Goal: Information Seeking & Learning: Check status

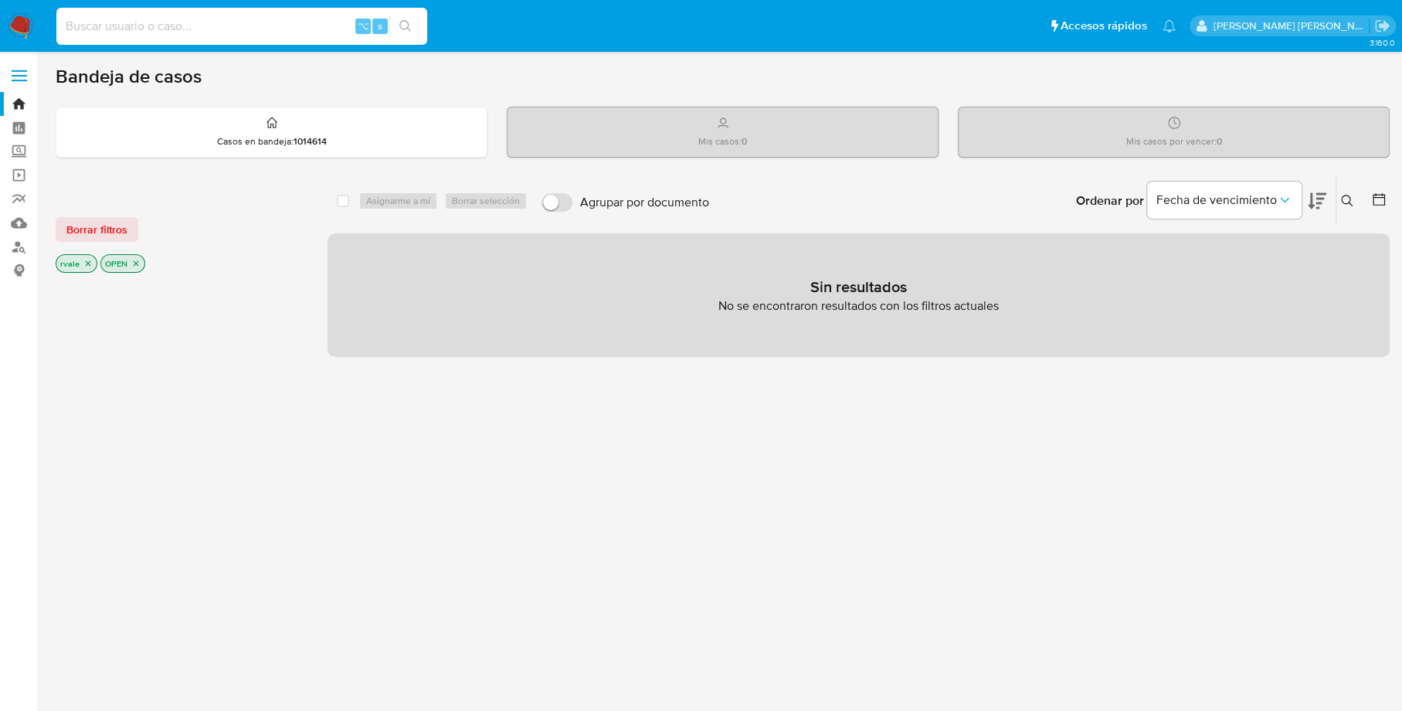
click at [219, 21] on input at bounding box center [241, 26] width 371 height 20
paste input "24862097"
type input "24862097"
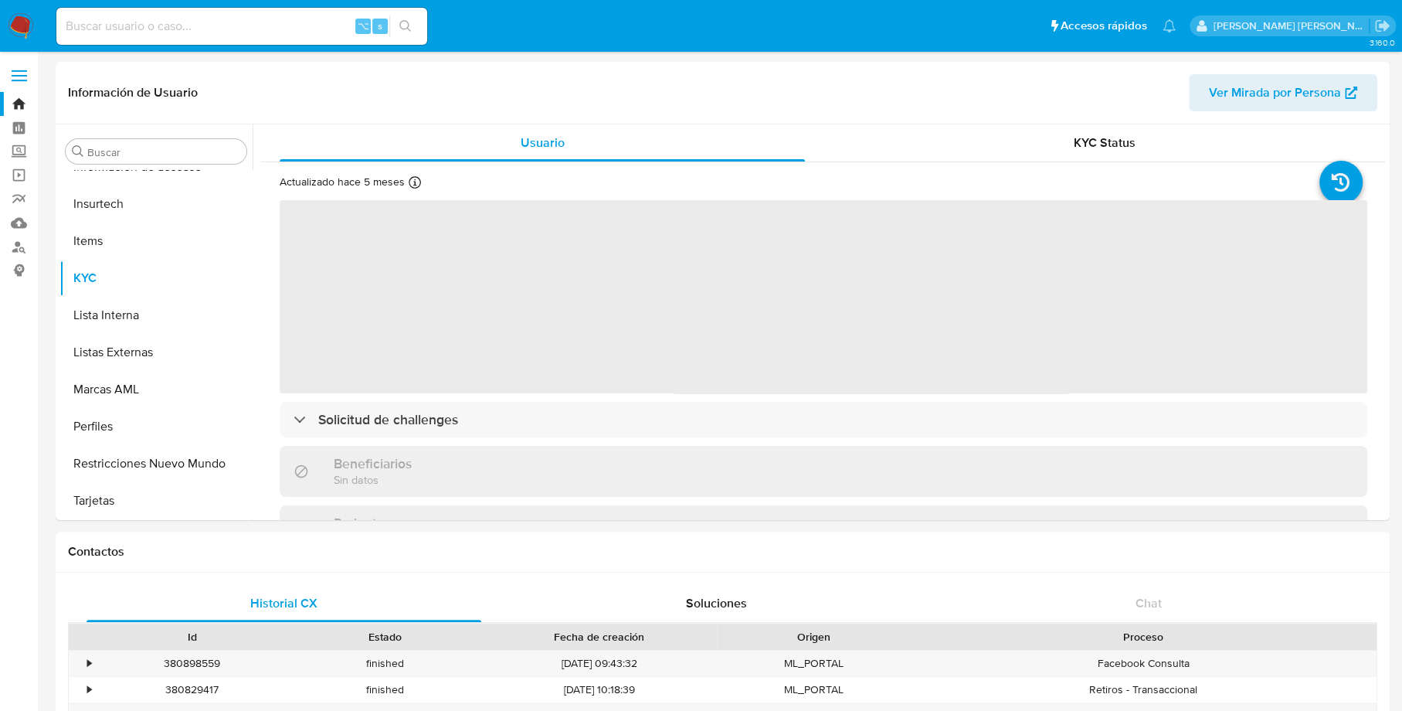
scroll to position [653, 0]
select select "10"
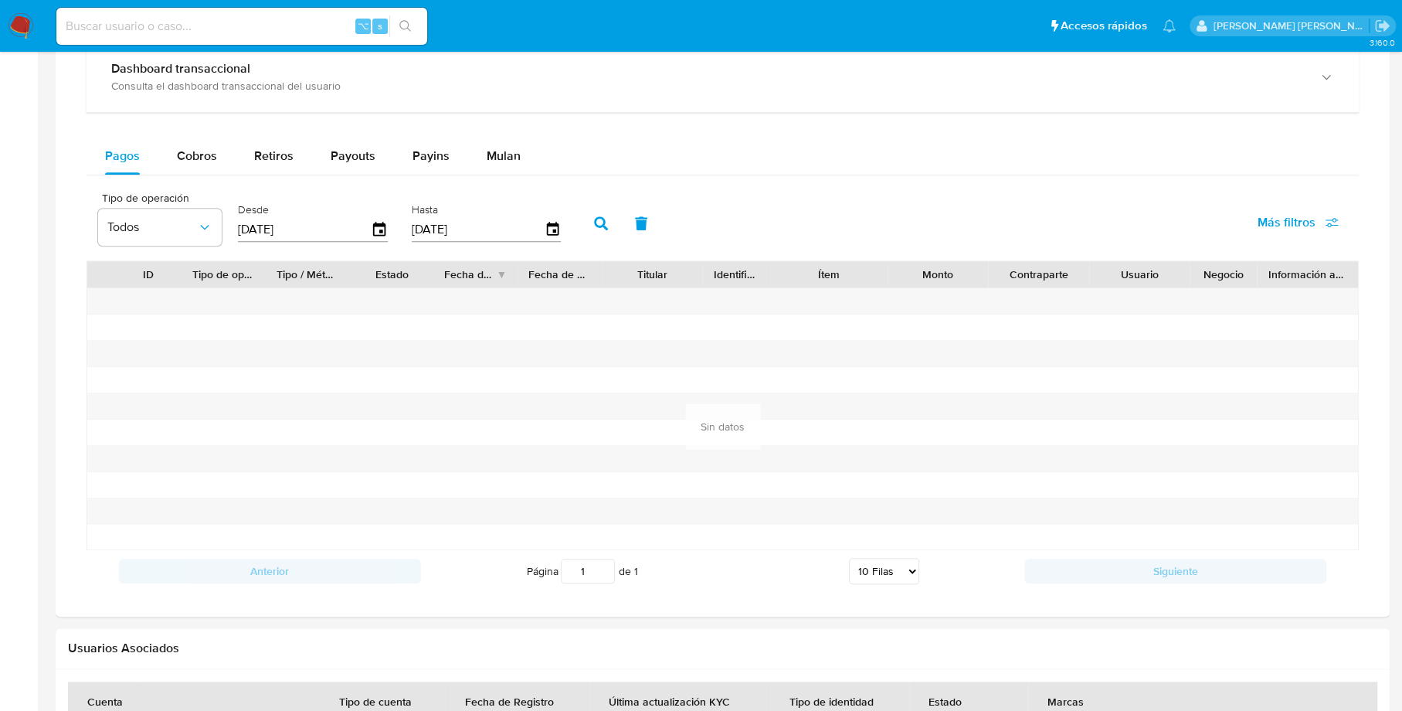
scroll to position [746, 0]
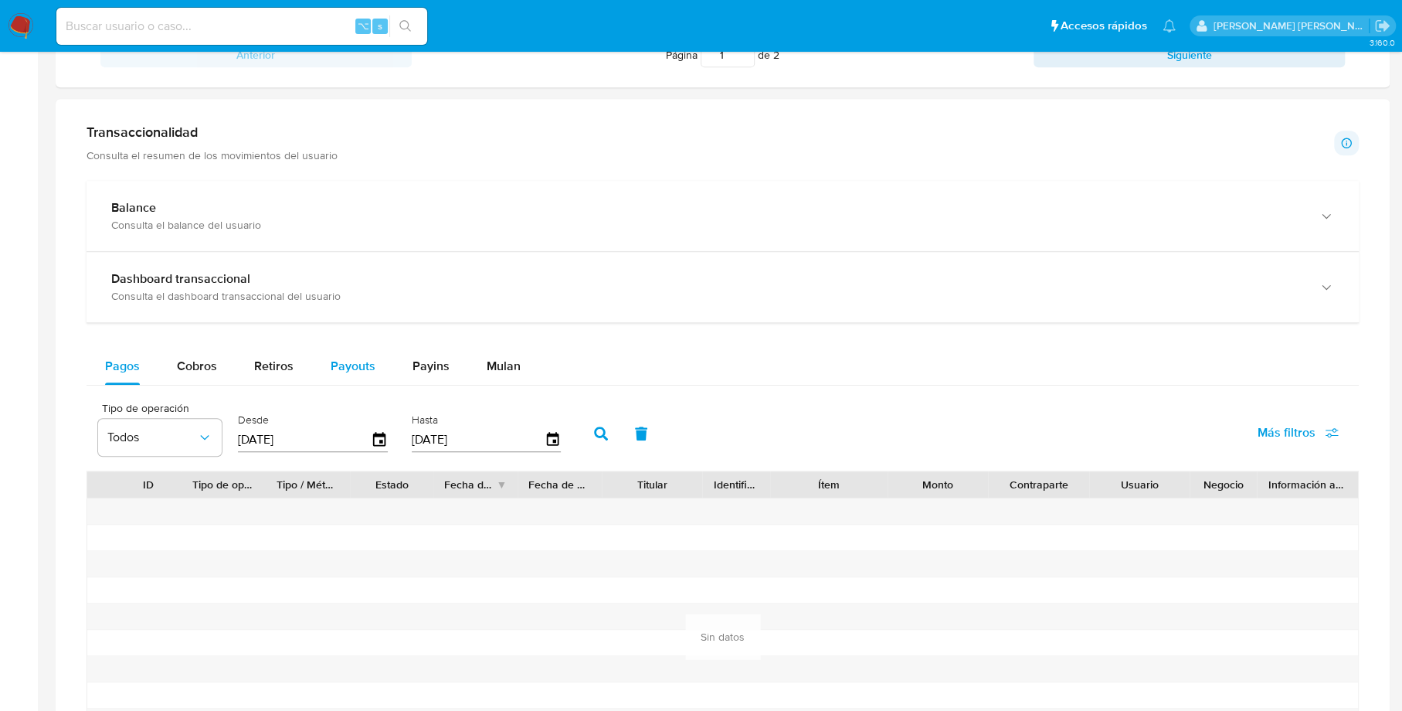
click at [363, 362] on span "Payouts" at bounding box center [353, 366] width 45 height 18
select select "10"
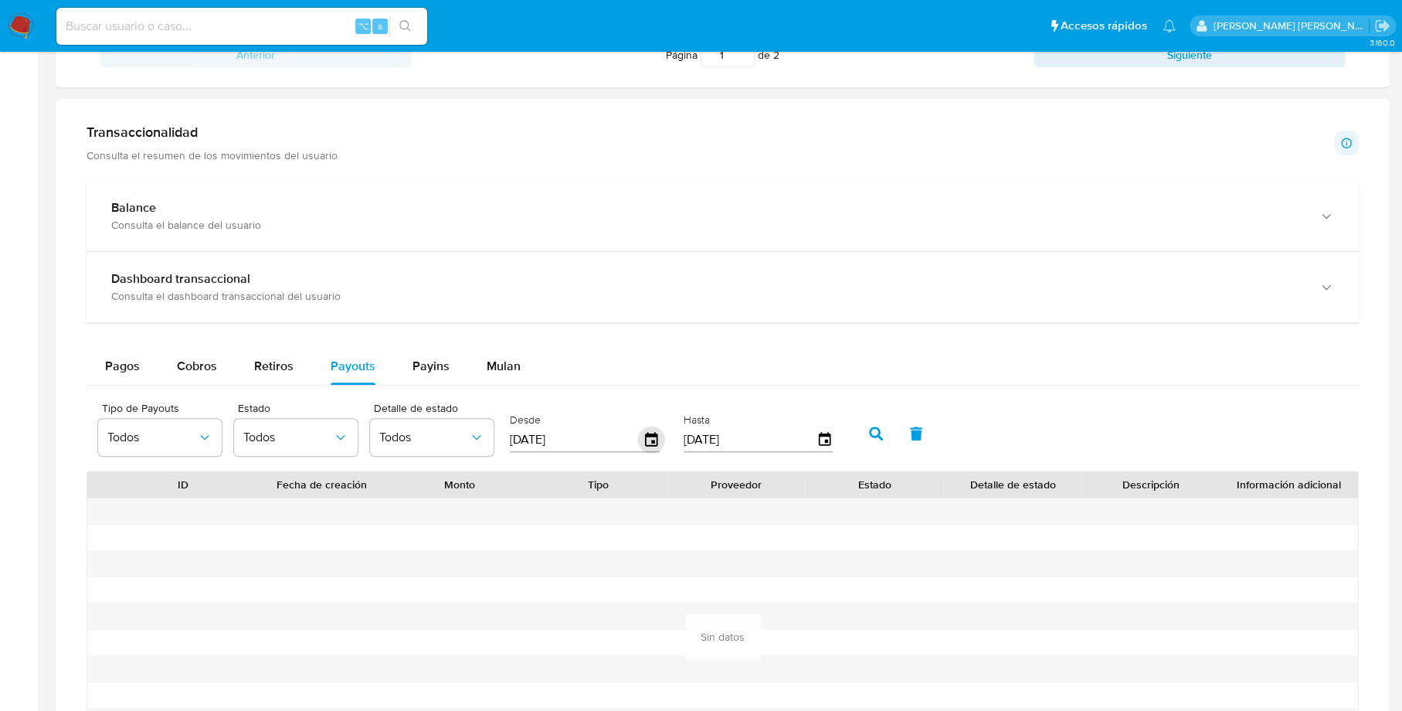
click at [651, 439] on icon "button" at bounding box center [651, 439] width 12 height 14
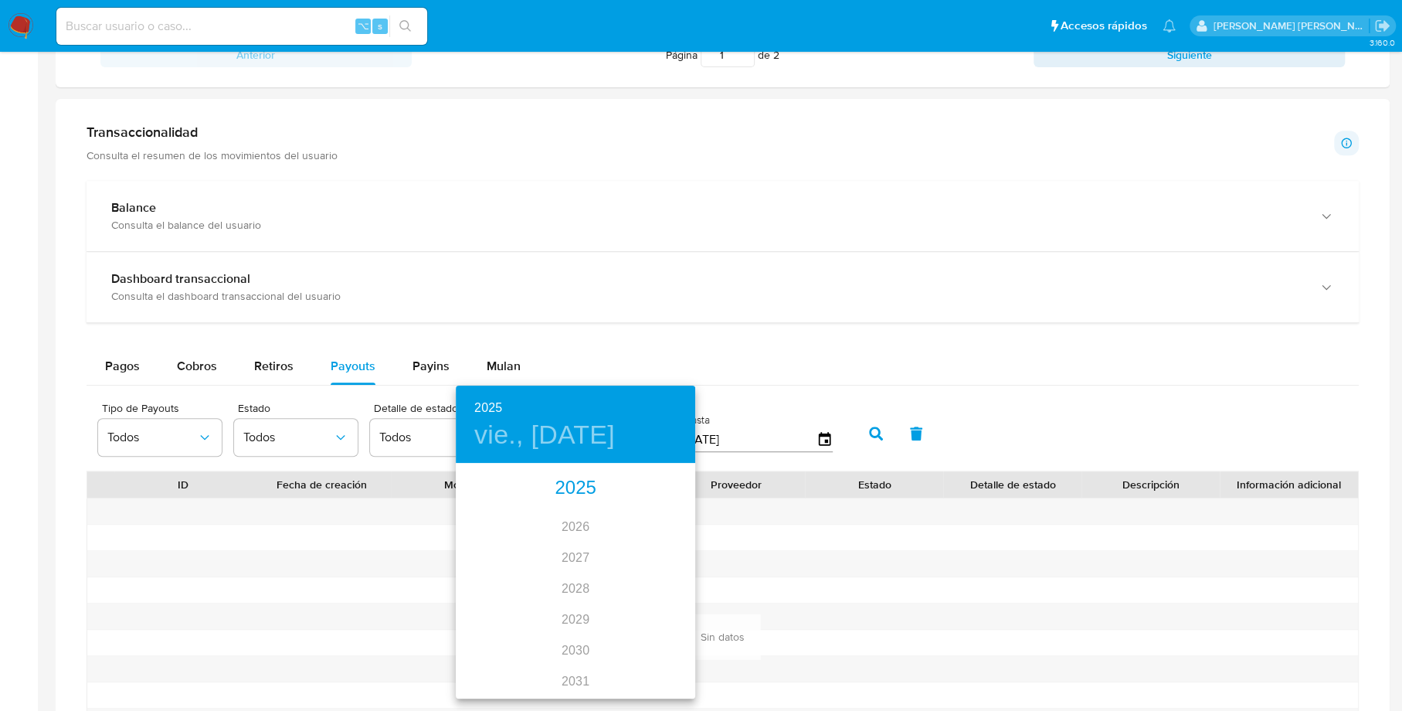
click at [593, 491] on div "2025" at bounding box center [576, 488] width 240 height 31
click at [585, 551] on div "may." at bounding box center [575, 552] width 80 height 58
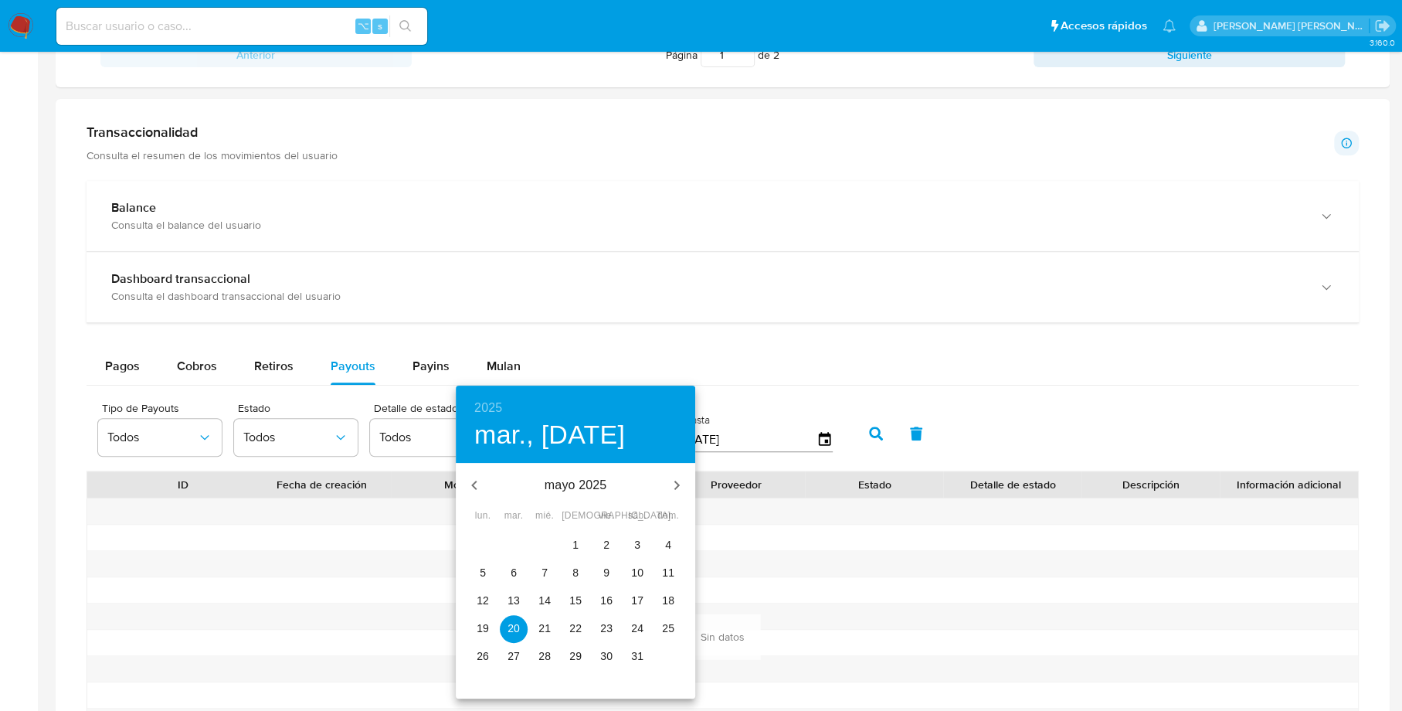
click at [579, 655] on p "29" at bounding box center [575, 655] width 12 height 15
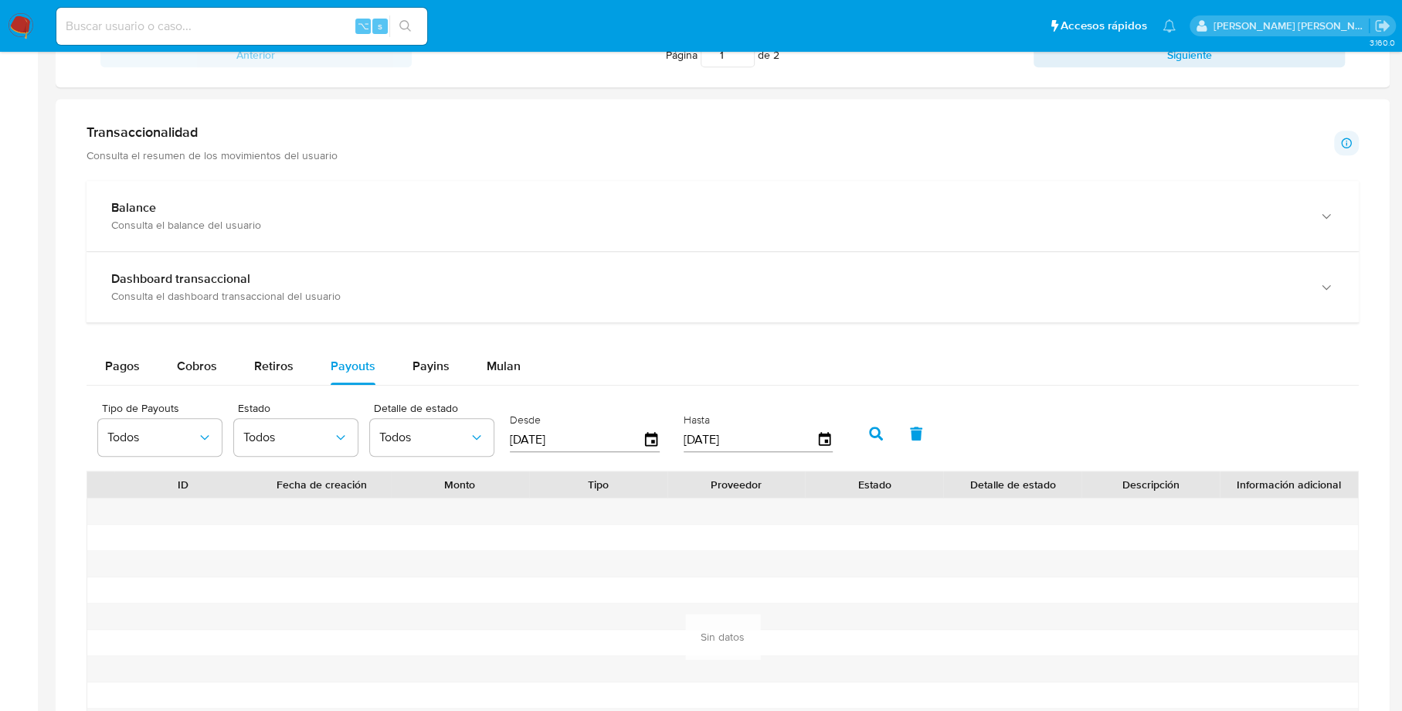
type input "[DATE]"
click at [826, 432] on icon "button" at bounding box center [824, 439] width 12 height 14
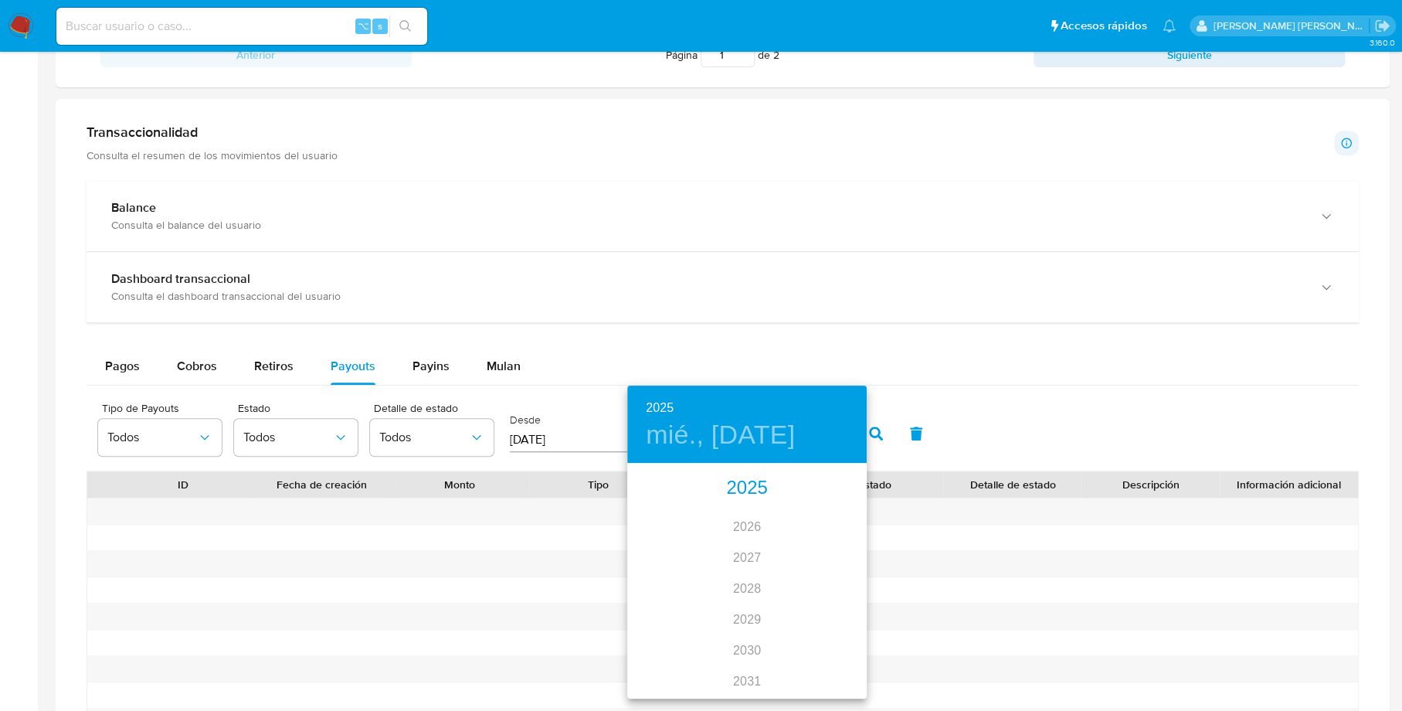
click at [739, 492] on div "2025" at bounding box center [747, 488] width 240 height 31
click at [661, 610] on div "[DATE]." at bounding box center [667, 610] width 80 height 58
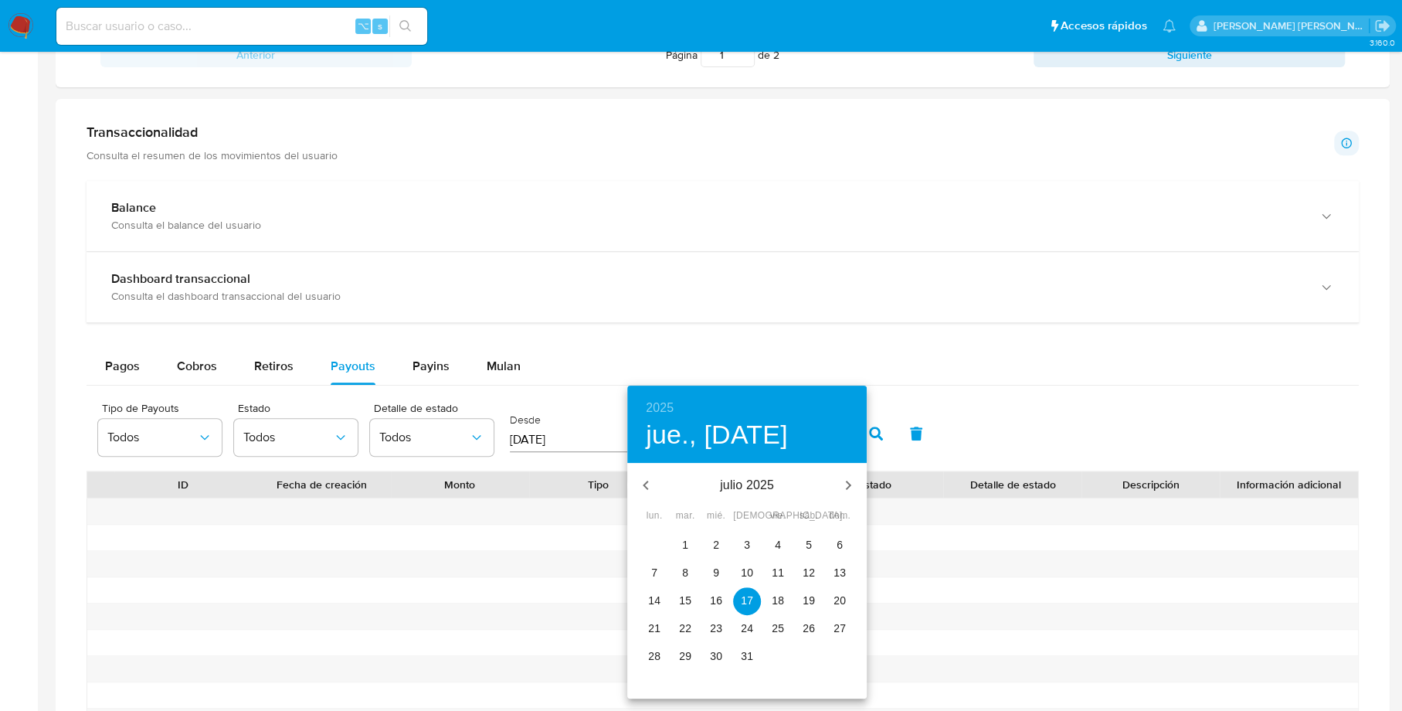
click at [747, 658] on p "31" at bounding box center [747, 655] width 12 height 15
type input "[DATE]"
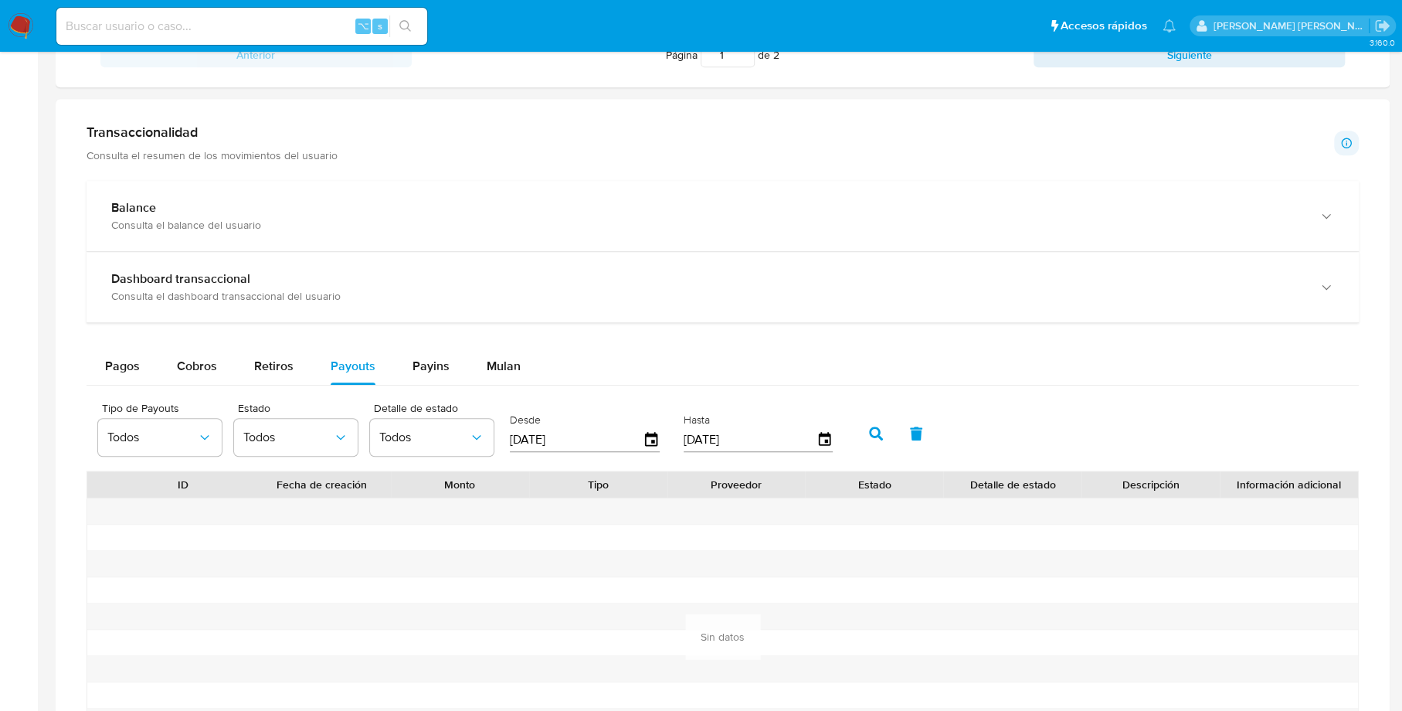
click at [870, 430] on icon "button" at bounding box center [876, 433] width 14 height 14
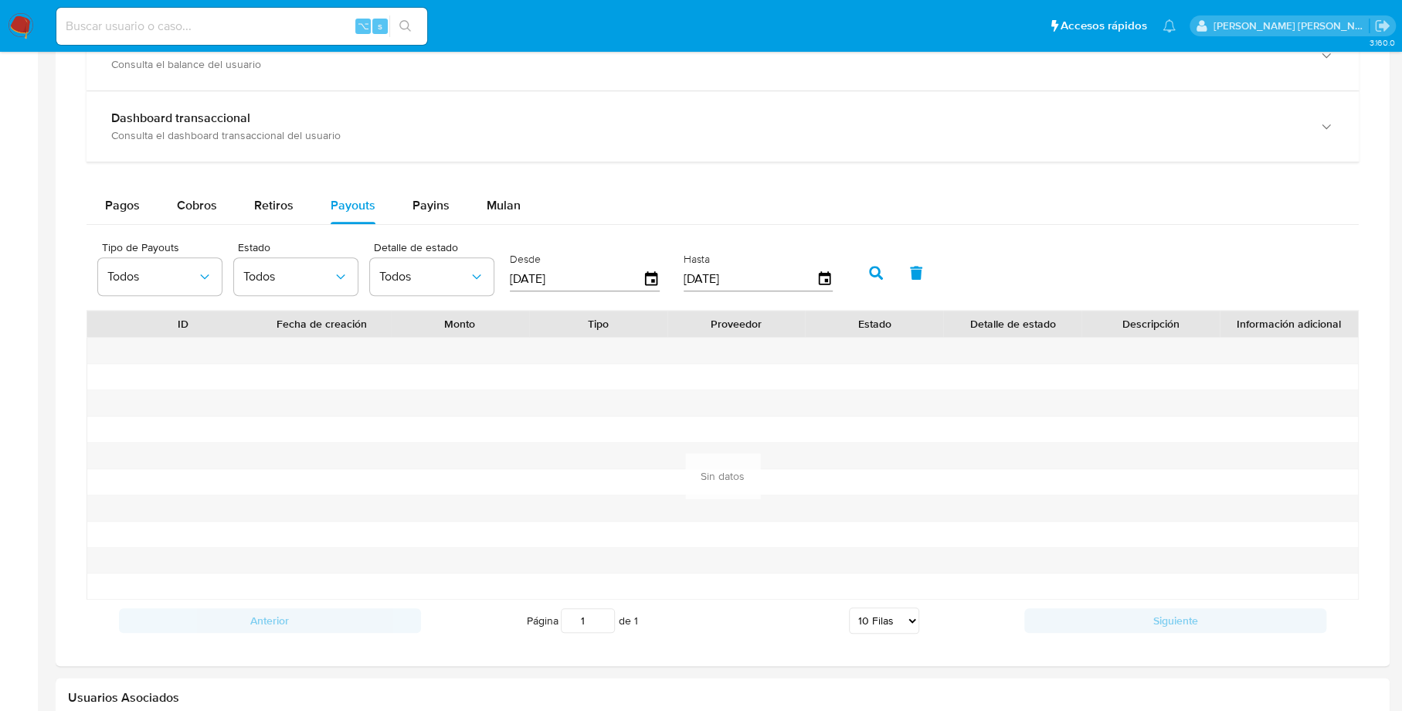
scroll to position [909, 0]
click at [219, 25] on input at bounding box center [241, 26] width 371 height 20
paste input "50957376"
type input "50957376"
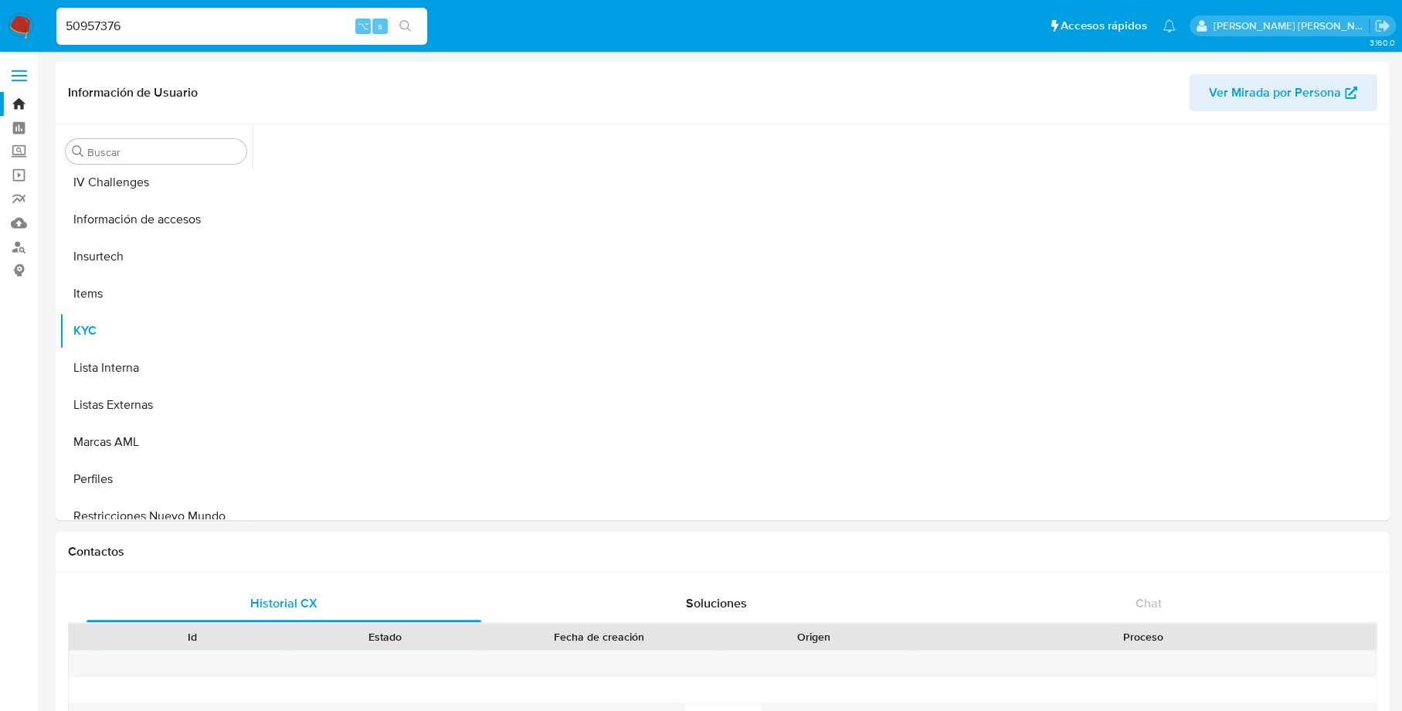
scroll to position [653, 0]
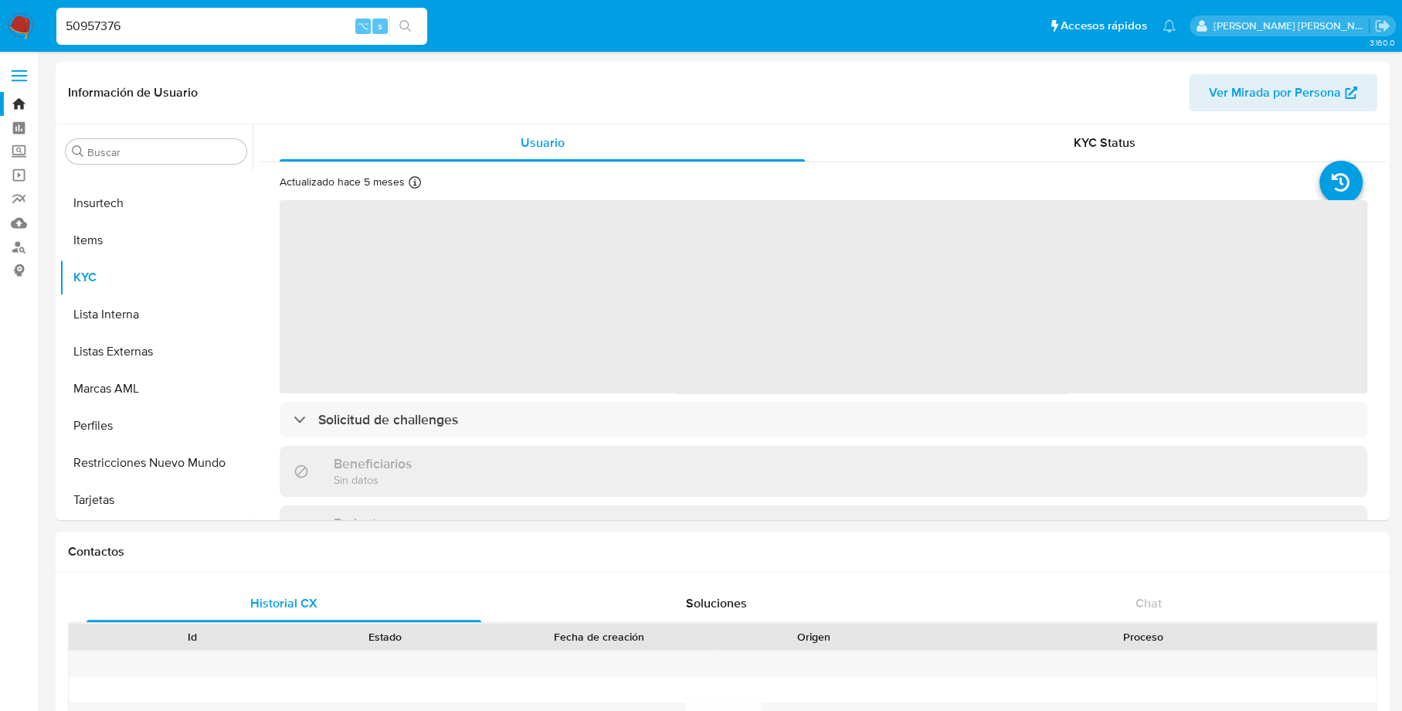
select select "10"
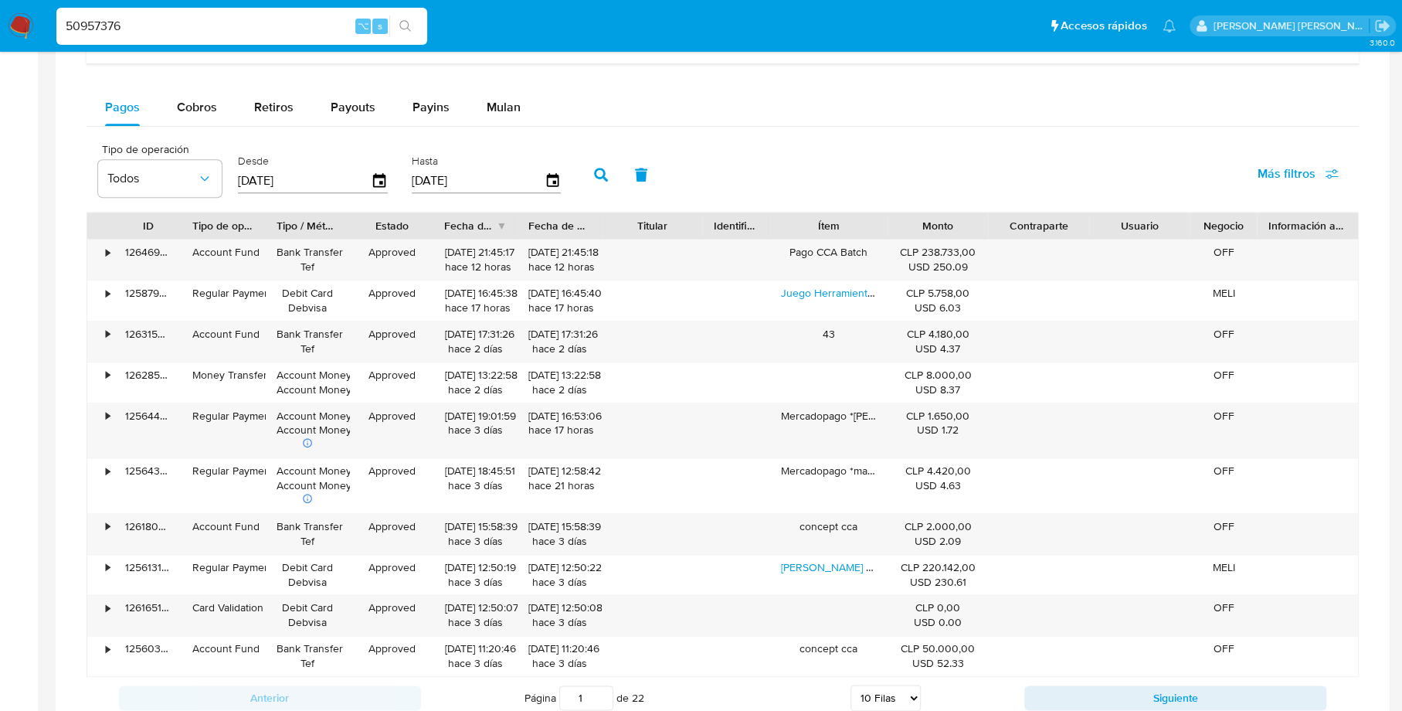
scroll to position [1002, 0]
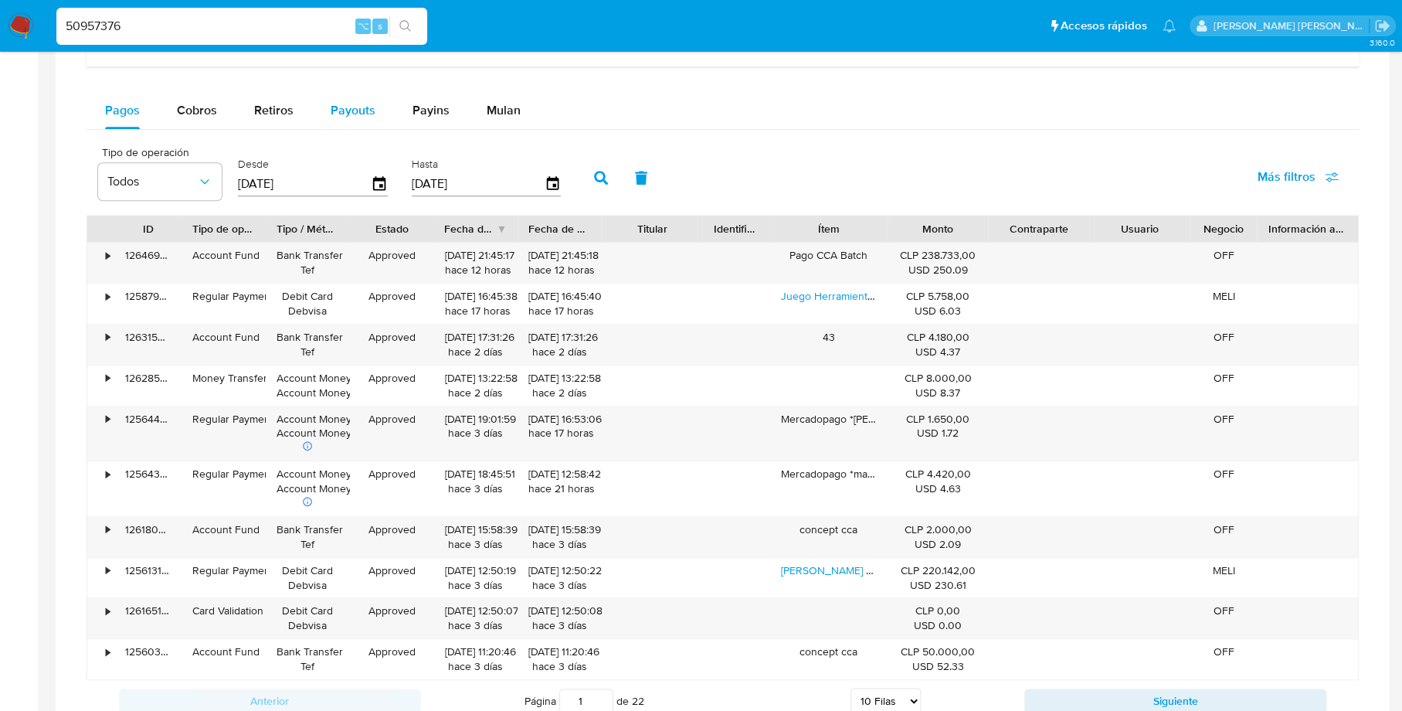
click at [365, 106] on span "Payouts" at bounding box center [353, 110] width 45 height 18
select select "10"
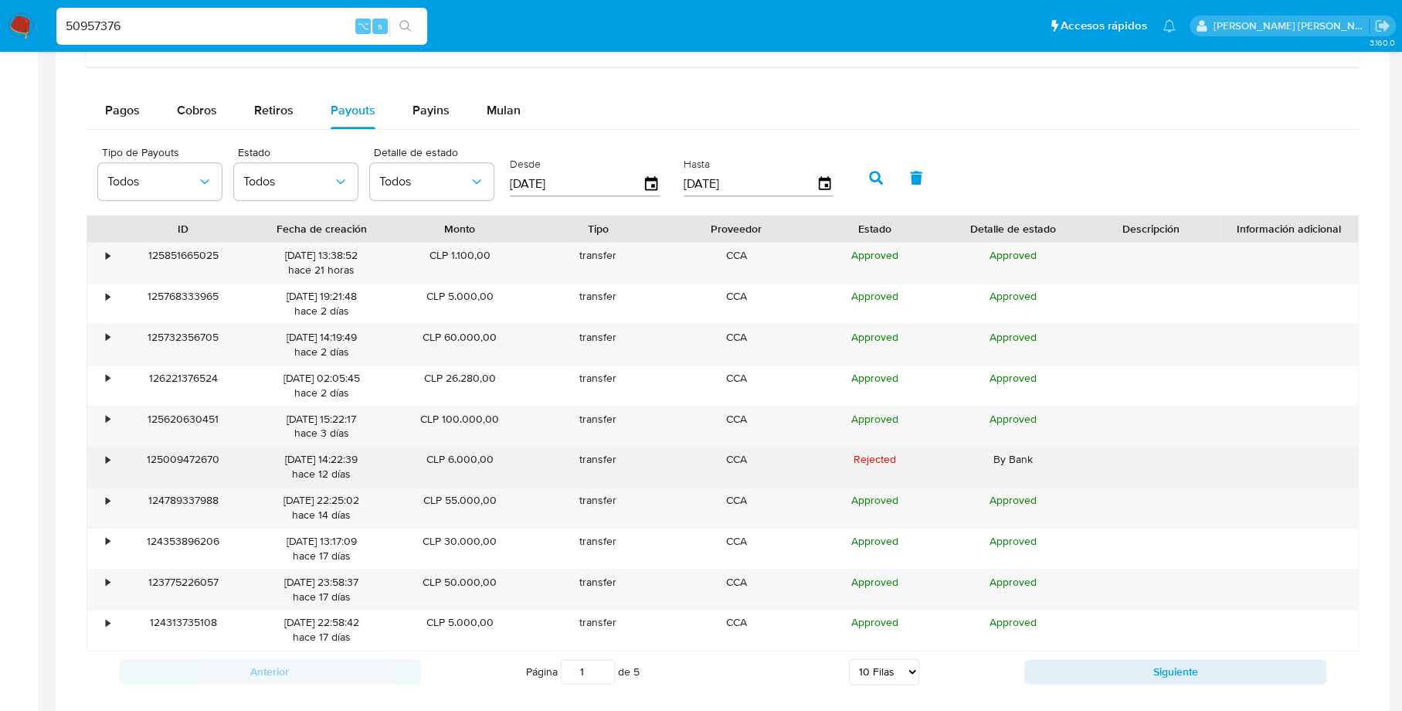
click at [102, 450] on div "•" at bounding box center [100, 467] width 27 height 40
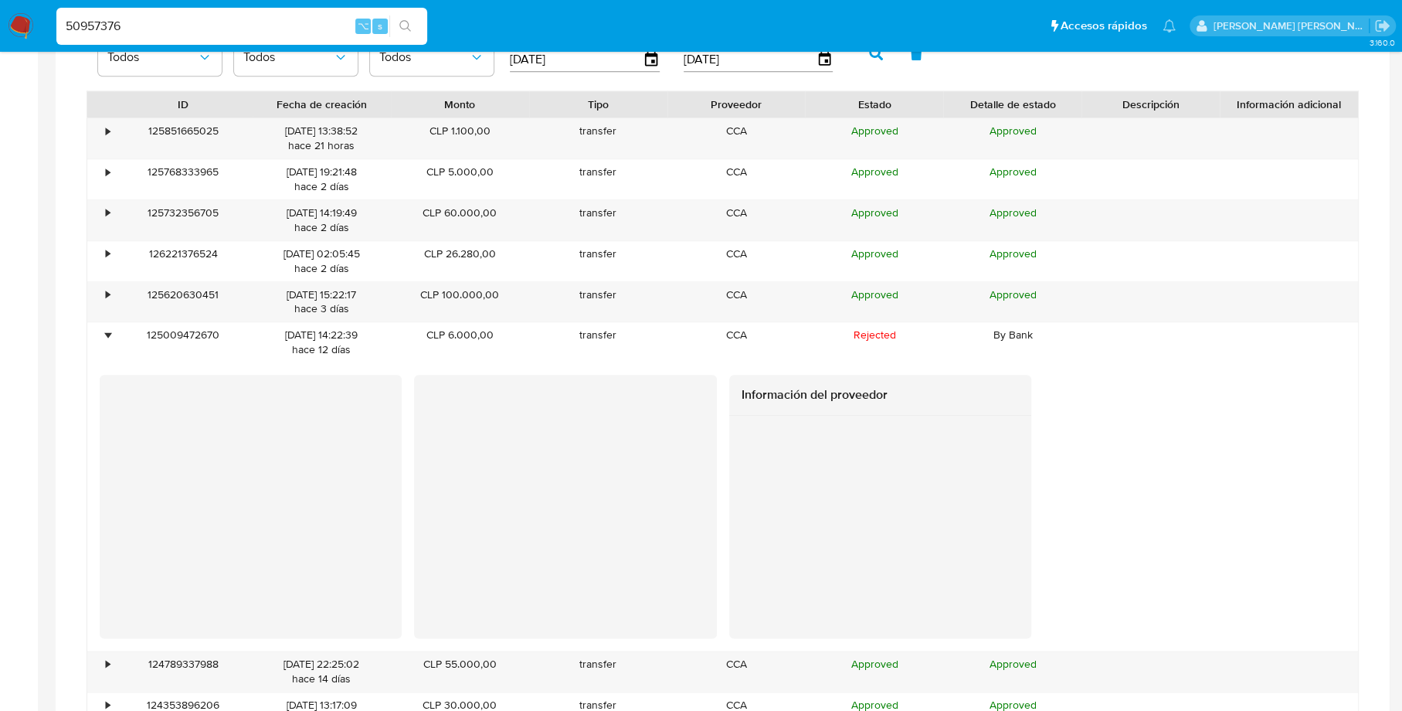
scroll to position [1132, 0]
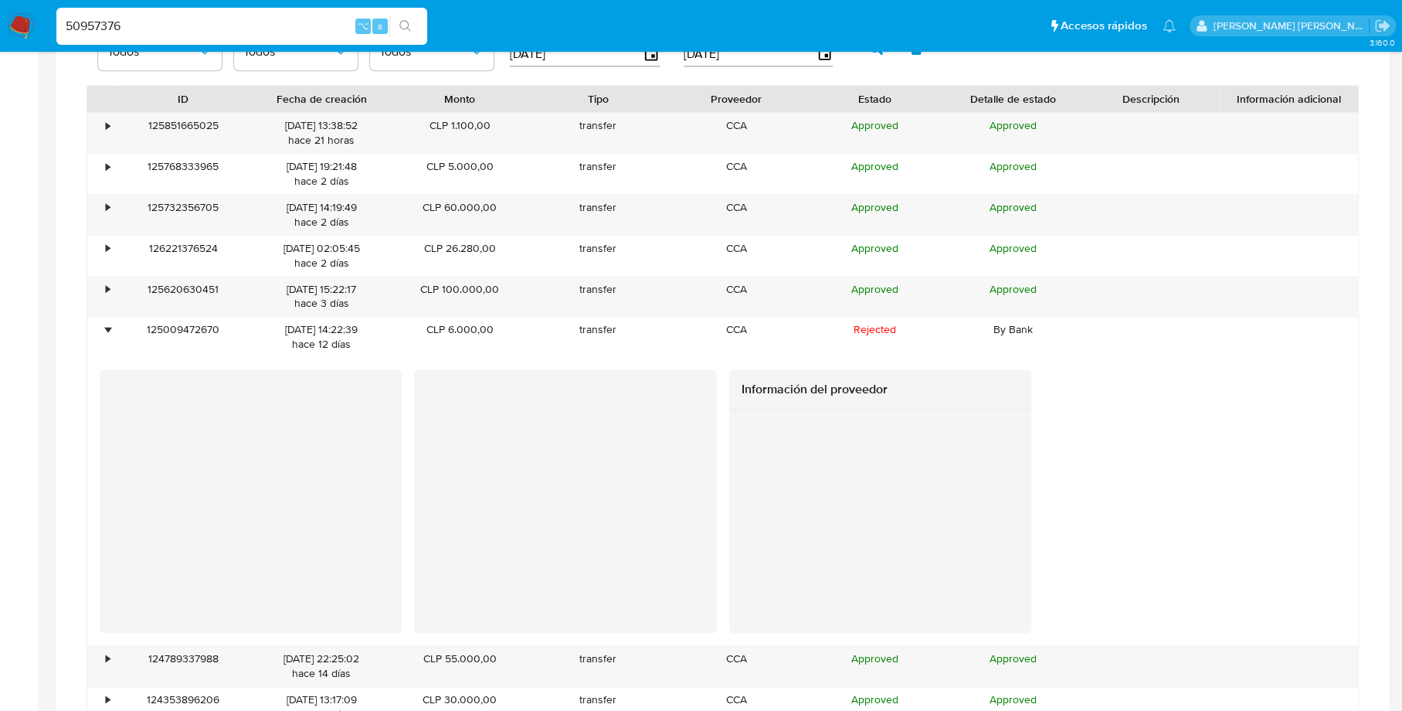
click at [1159, 422] on div "Información del proveedor" at bounding box center [723, 500] width 1246 height 263
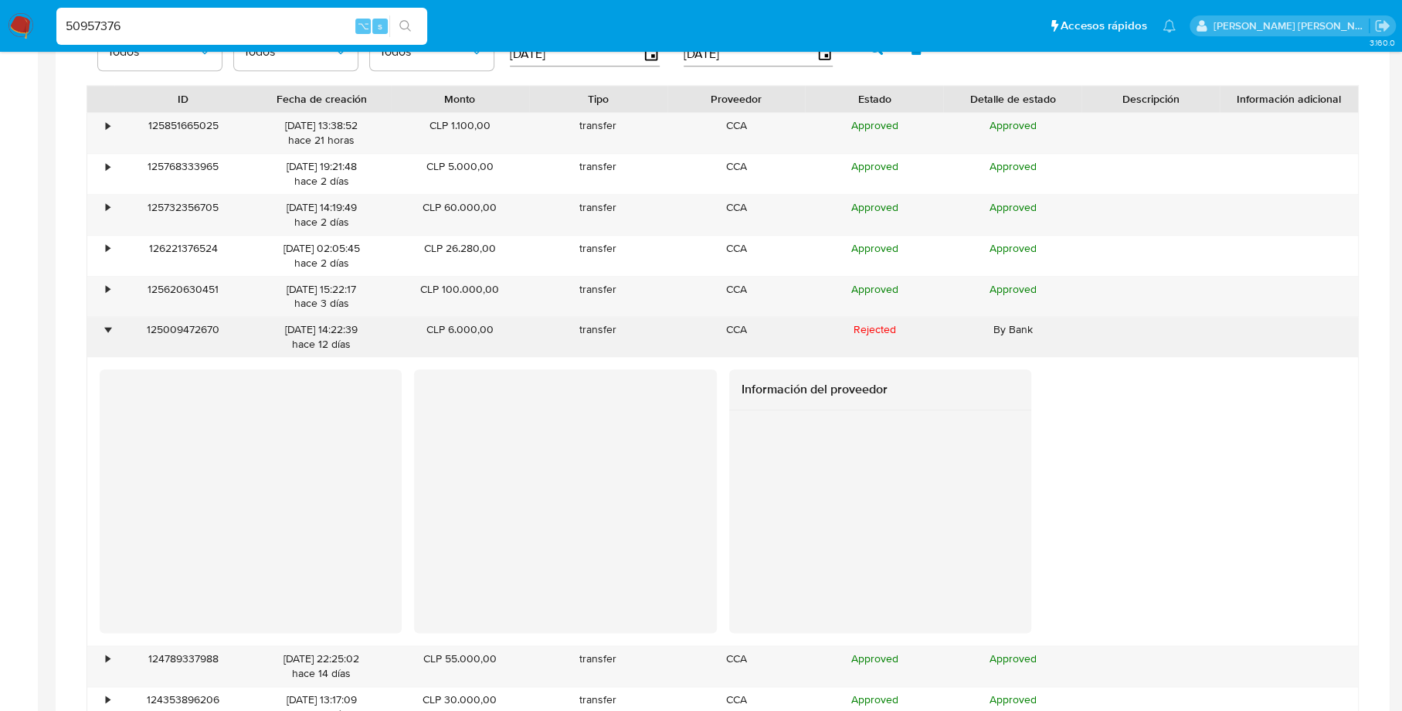
click at [106, 327] on div "•" at bounding box center [108, 329] width 4 height 15
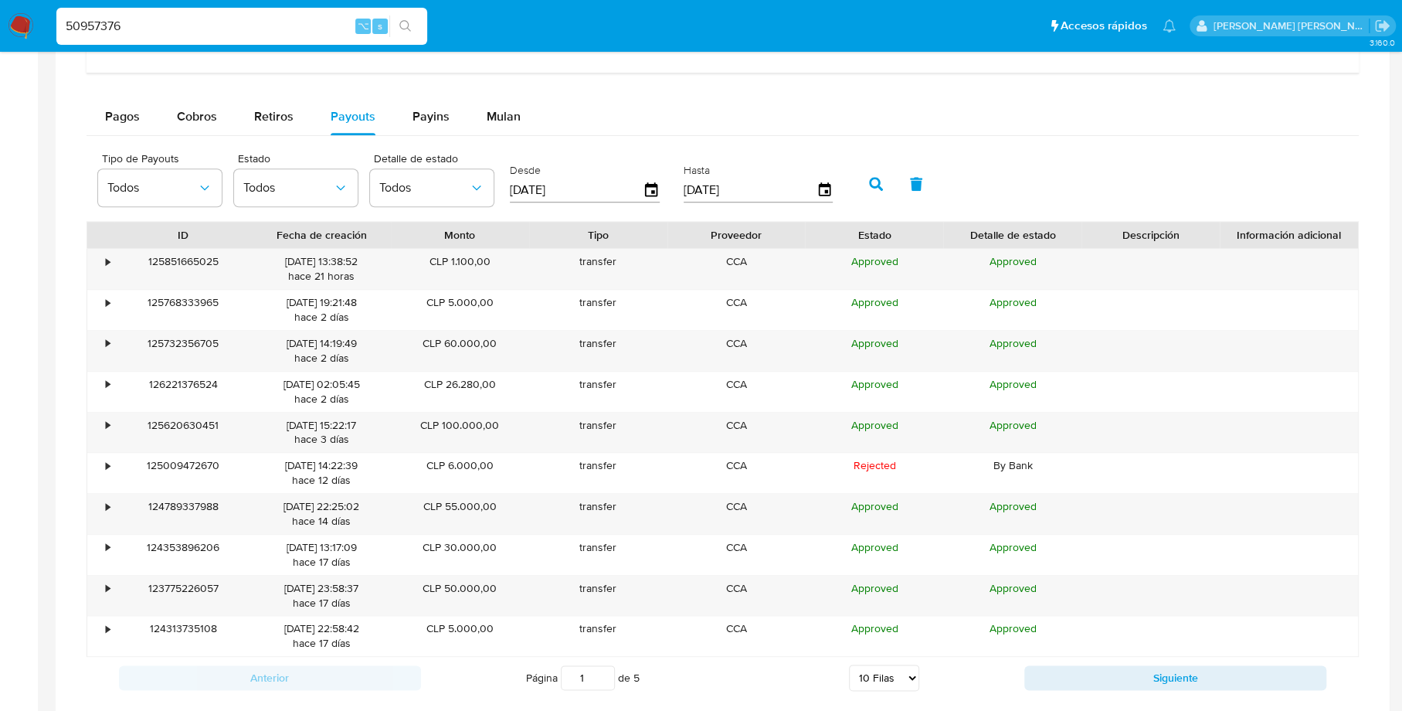
scroll to position [983, 0]
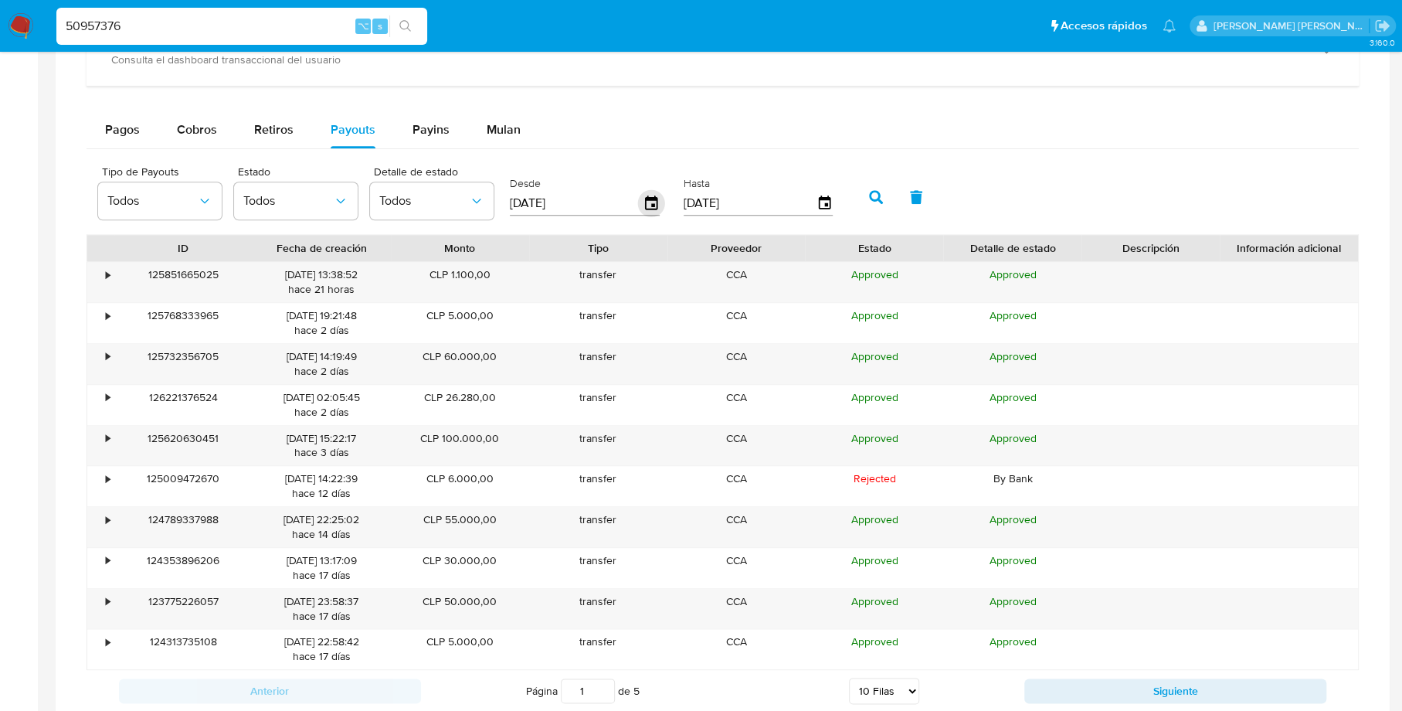
click at [647, 200] on icon "button" at bounding box center [651, 203] width 27 height 27
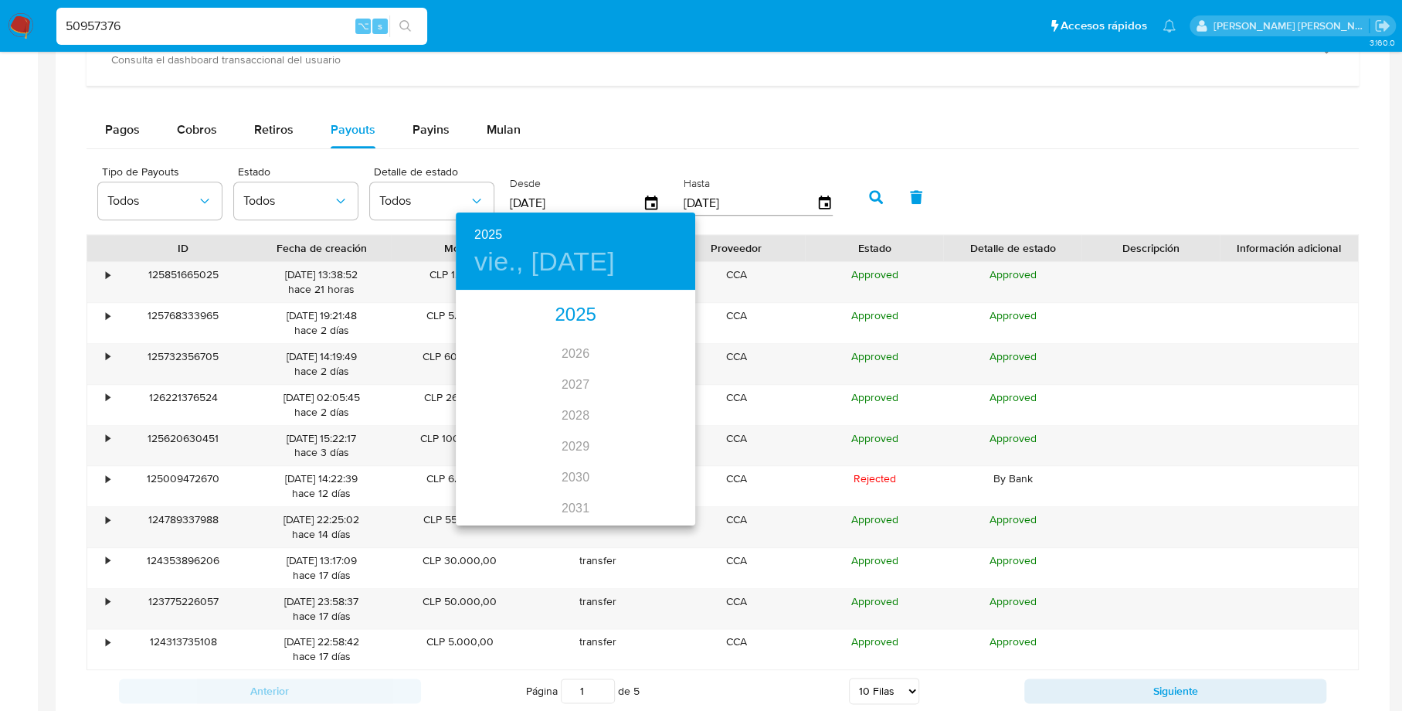
click at [576, 318] on div "2025" at bounding box center [576, 315] width 240 height 31
click at [490, 435] on div "[DATE]." at bounding box center [496, 437] width 80 height 58
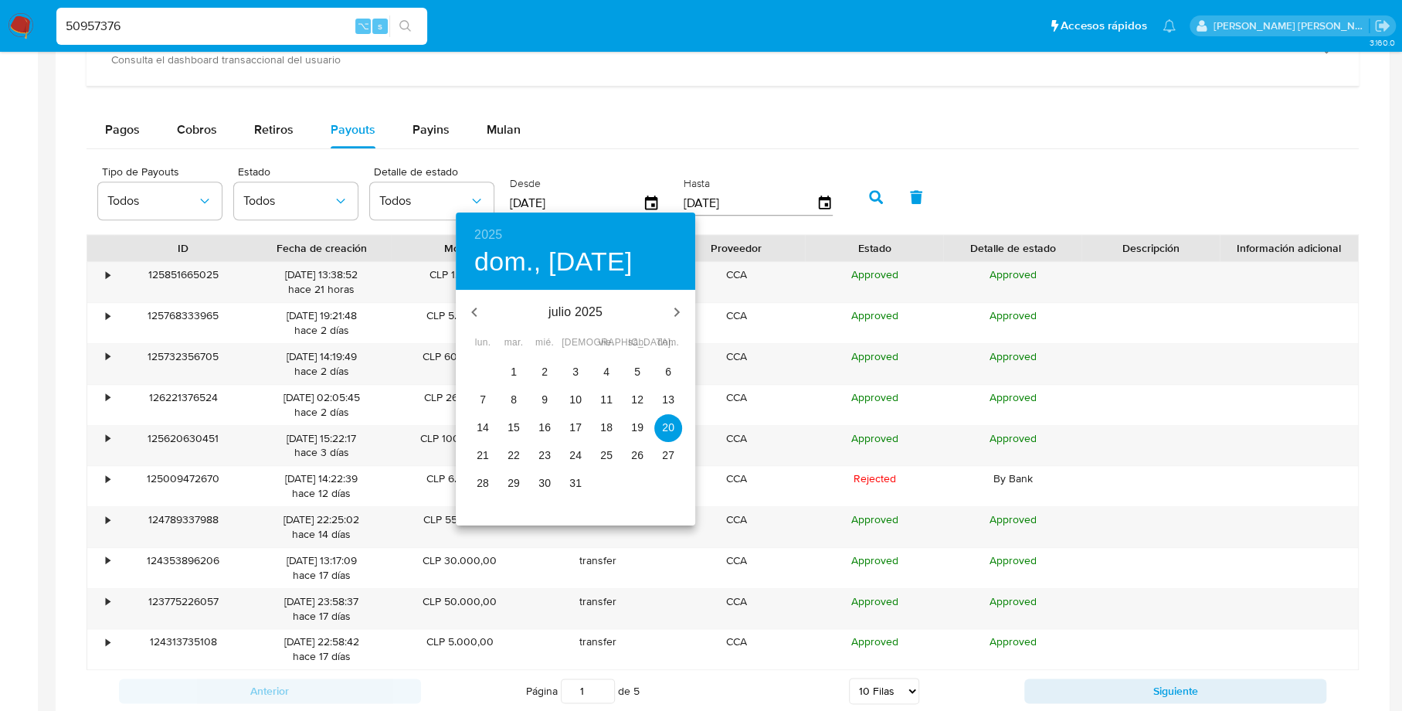
click at [545, 369] on p "2" at bounding box center [545, 371] width 6 height 15
type input "[DATE]"
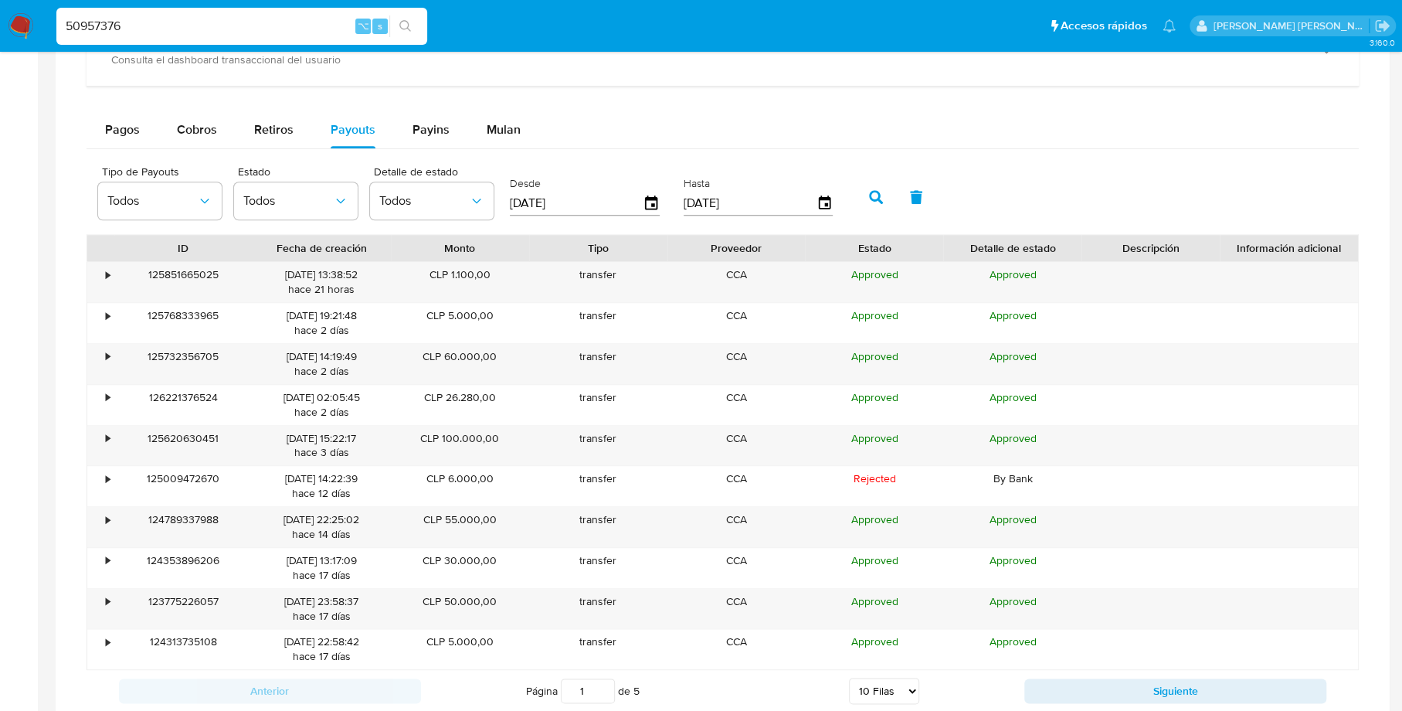
click at [869, 190] on icon "button" at bounding box center [876, 197] width 14 height 14
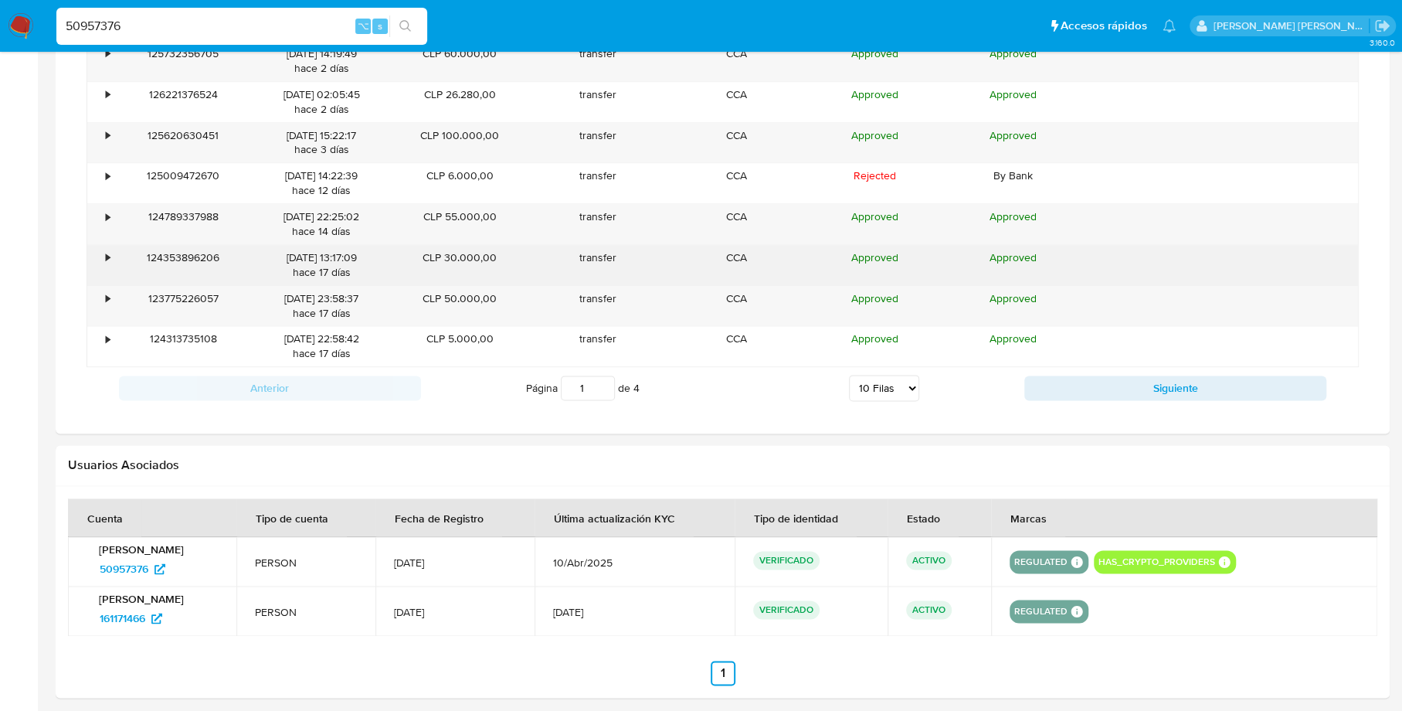
scroll to position [1343, 0]
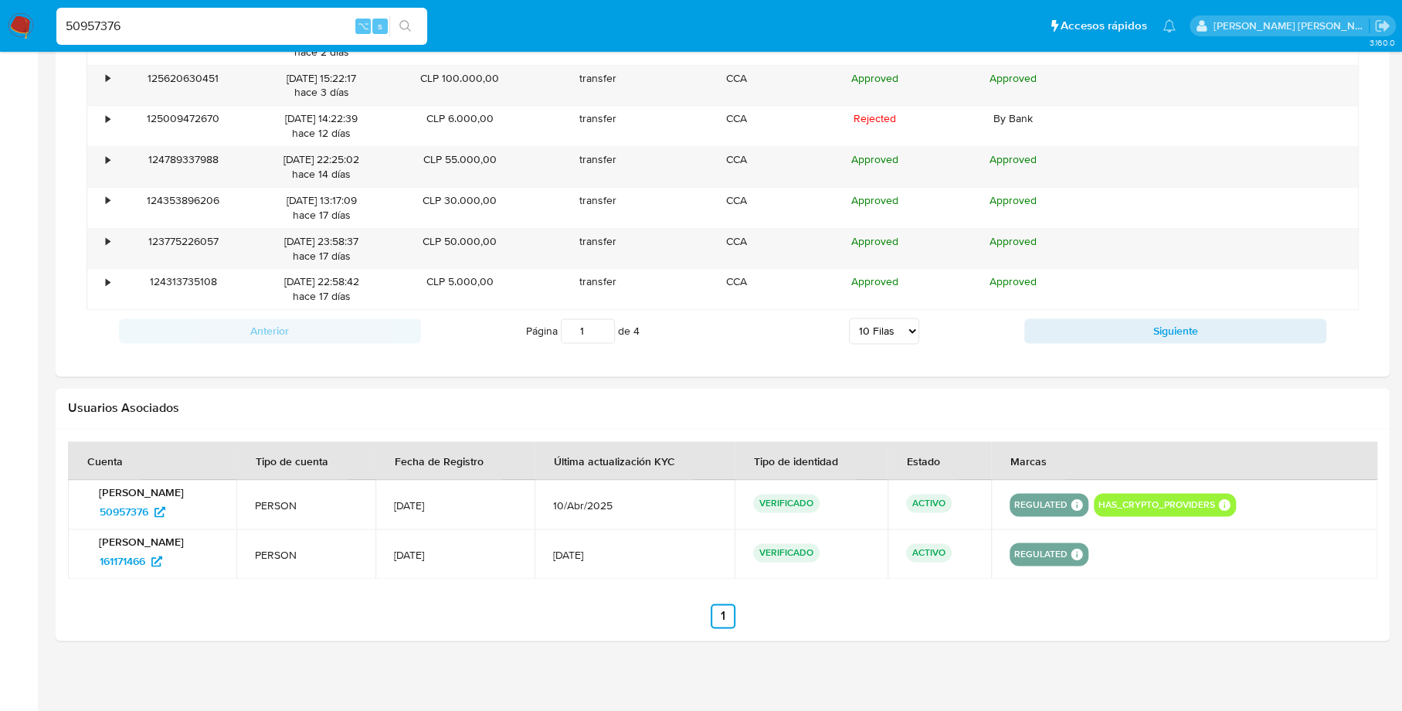
click at [905, 322] on select "5 Filas 10 Filas 20 Filas 25 Filas 50 Filas 100 Filas" at bounding box center [884, 331] width 70 height 26
select select "100"
click at [849, 318] on select "5 Filas 10 Filas 20 Filas 25 Filas 50 Filas 100 Filas" at bounding box center [884, 331] width 70 height 26
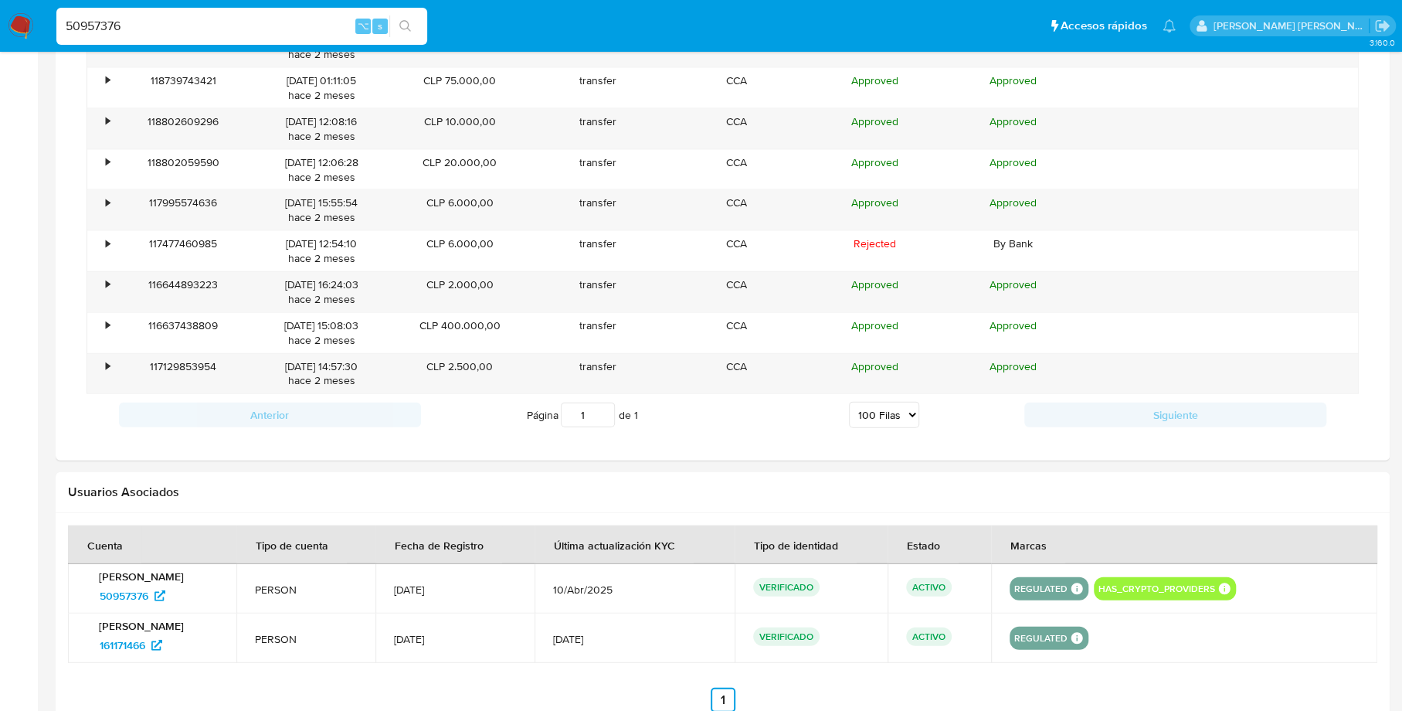
scroll to position [2356, 0]
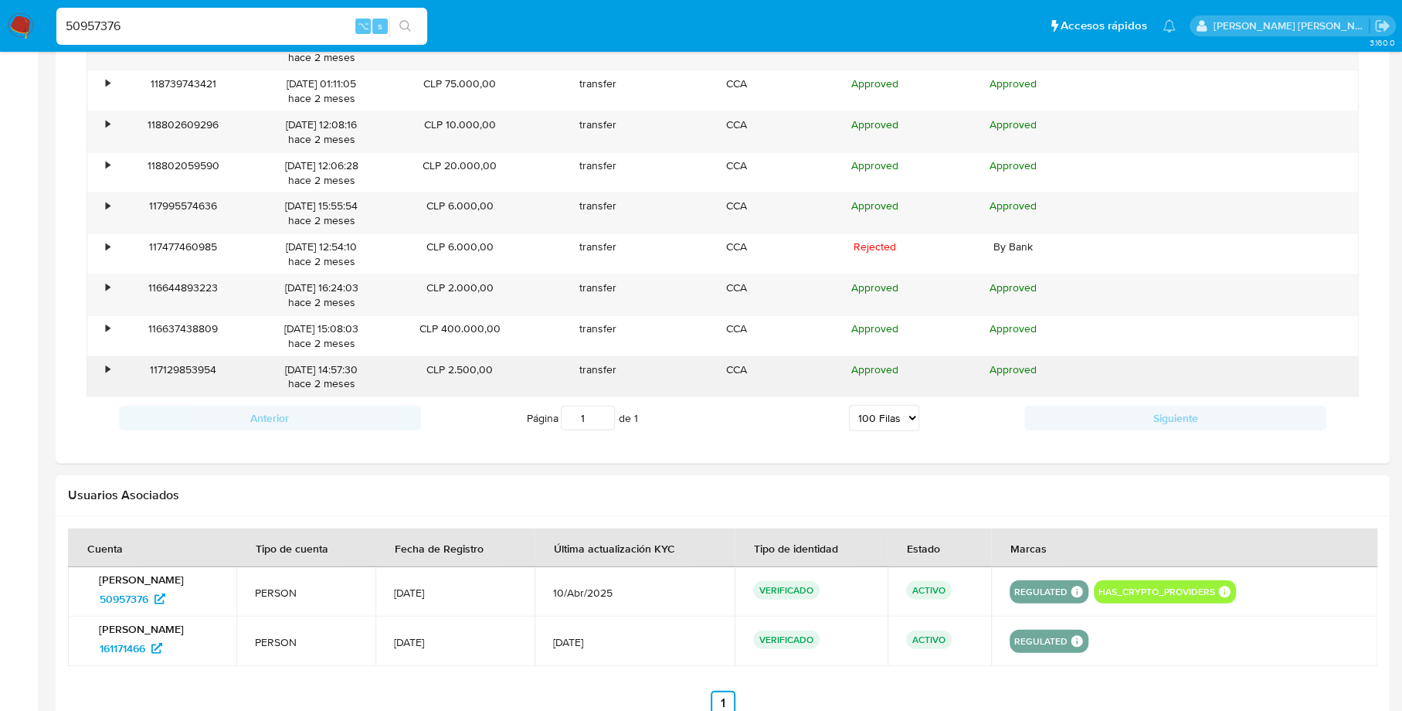
click at [106, 362] on div "•" at bounding box center [108, 369] width 4 height 15
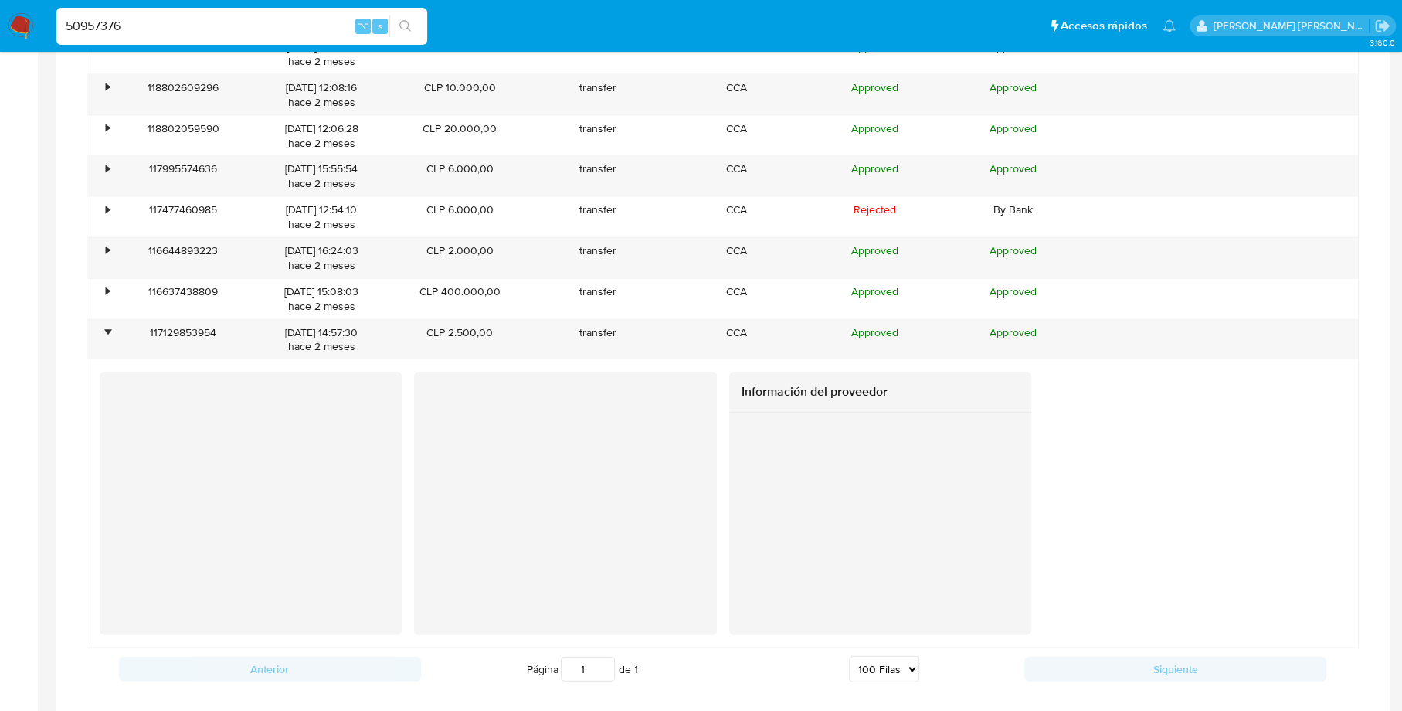
scroll to position [2375, 0]
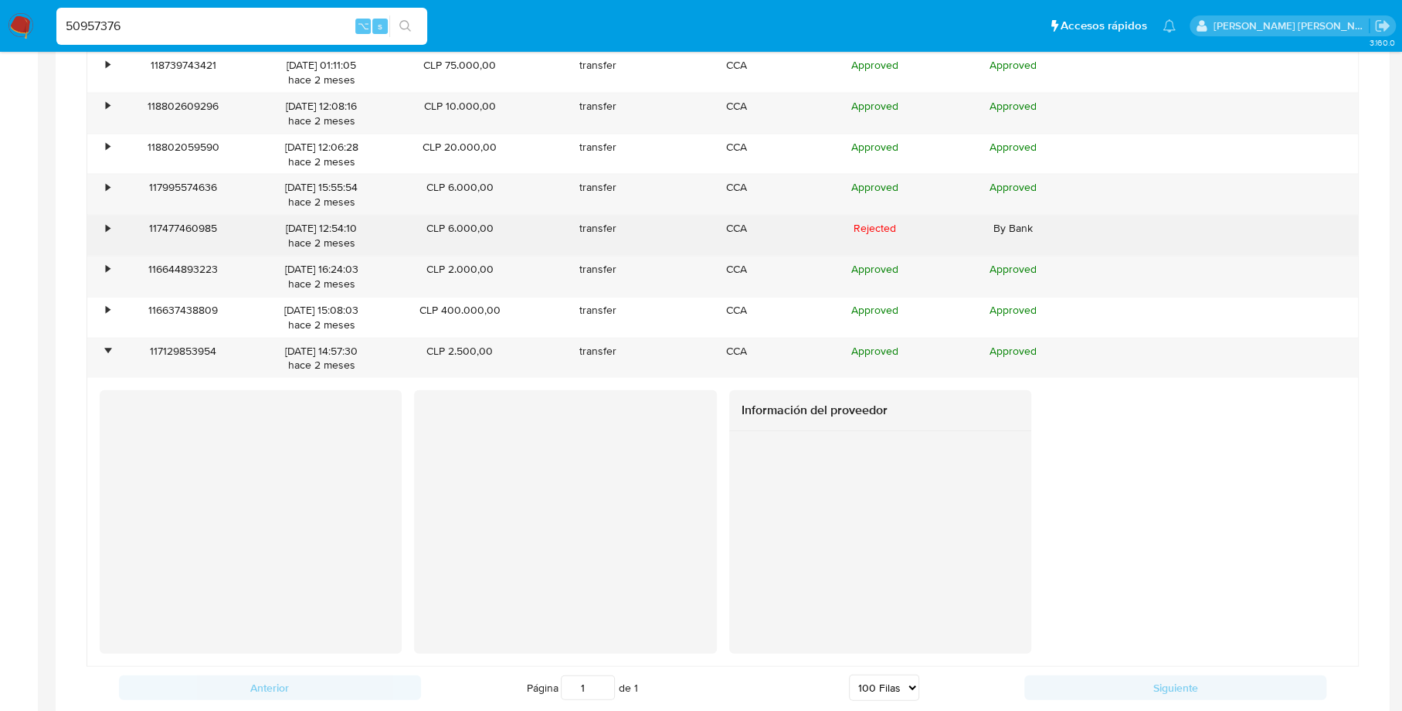
click at [100, 219] on div "•" at bounding box center [100, 236] width 27 height 40
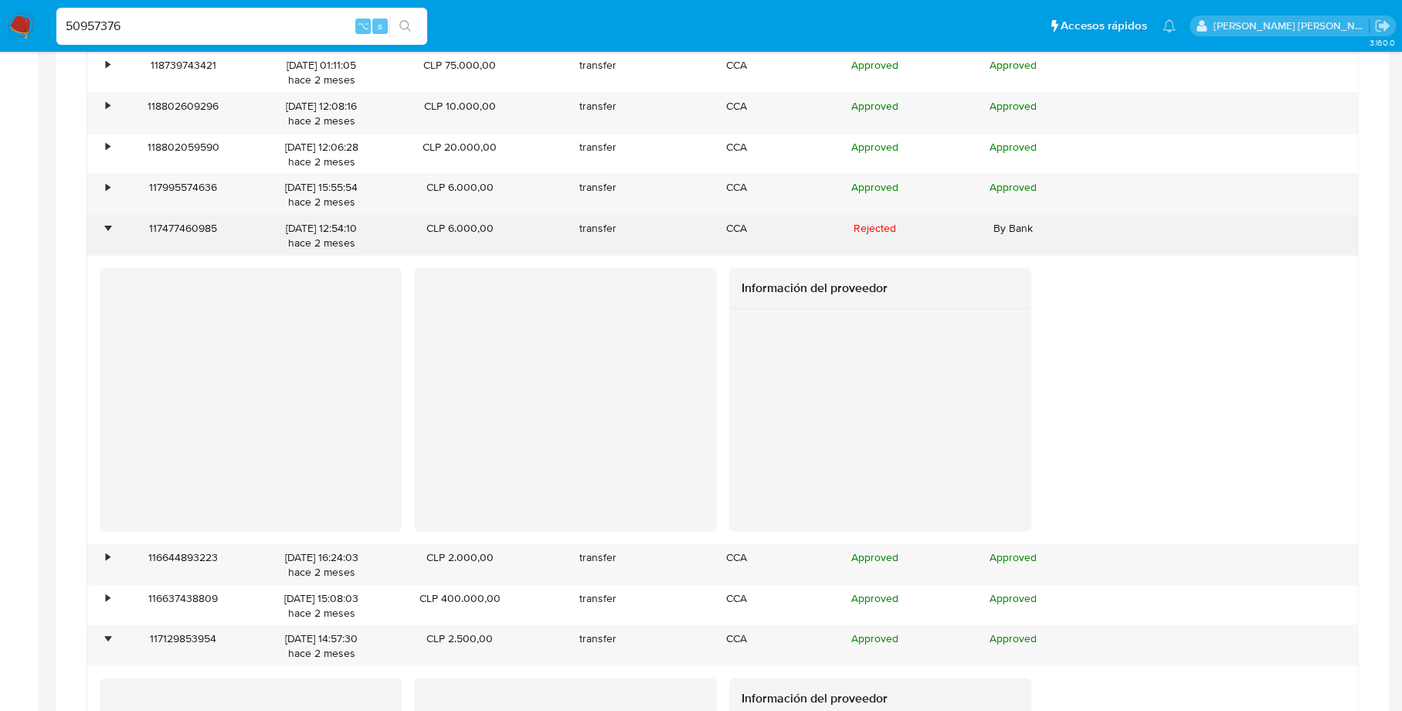
click at [108, 221] on div "•" at bounding box center [108, 228] width 4 height 15
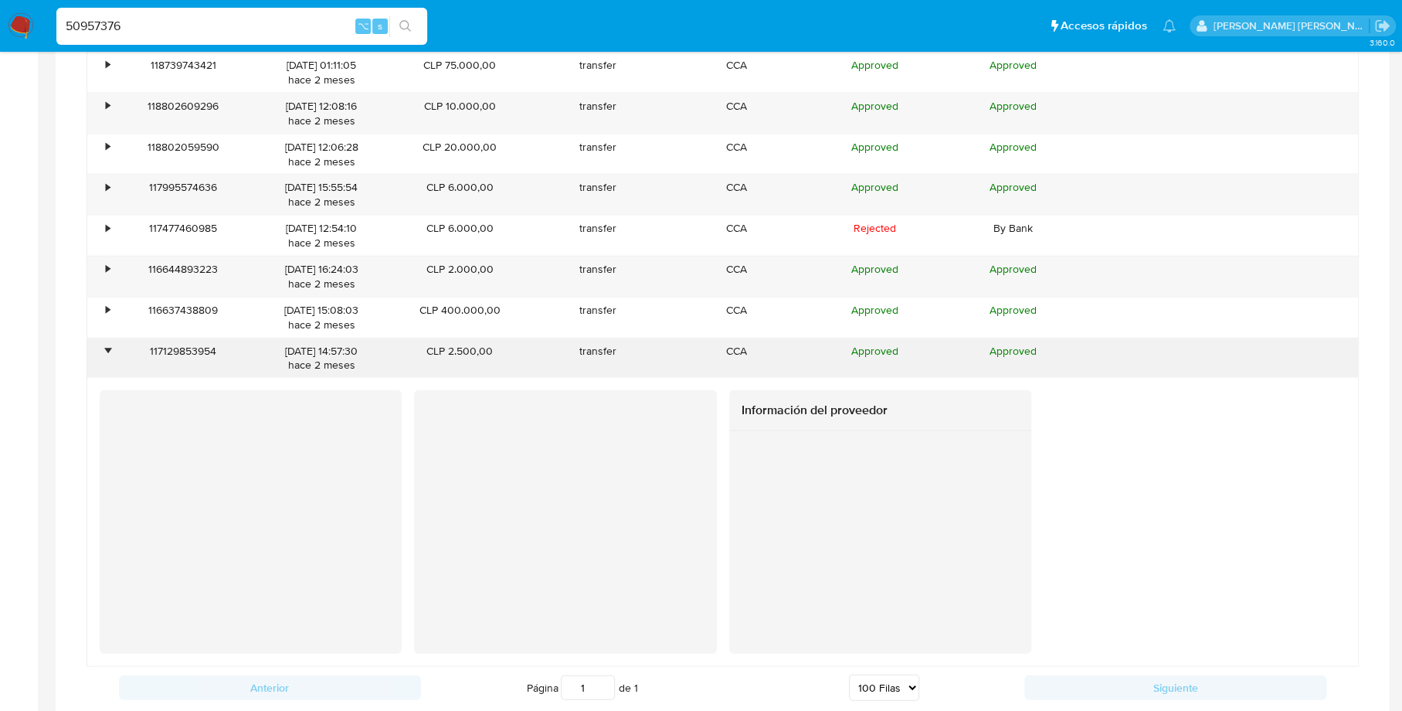
click at [110, 338] on div "•" at bounding box center [100, 358] width 27 height 40
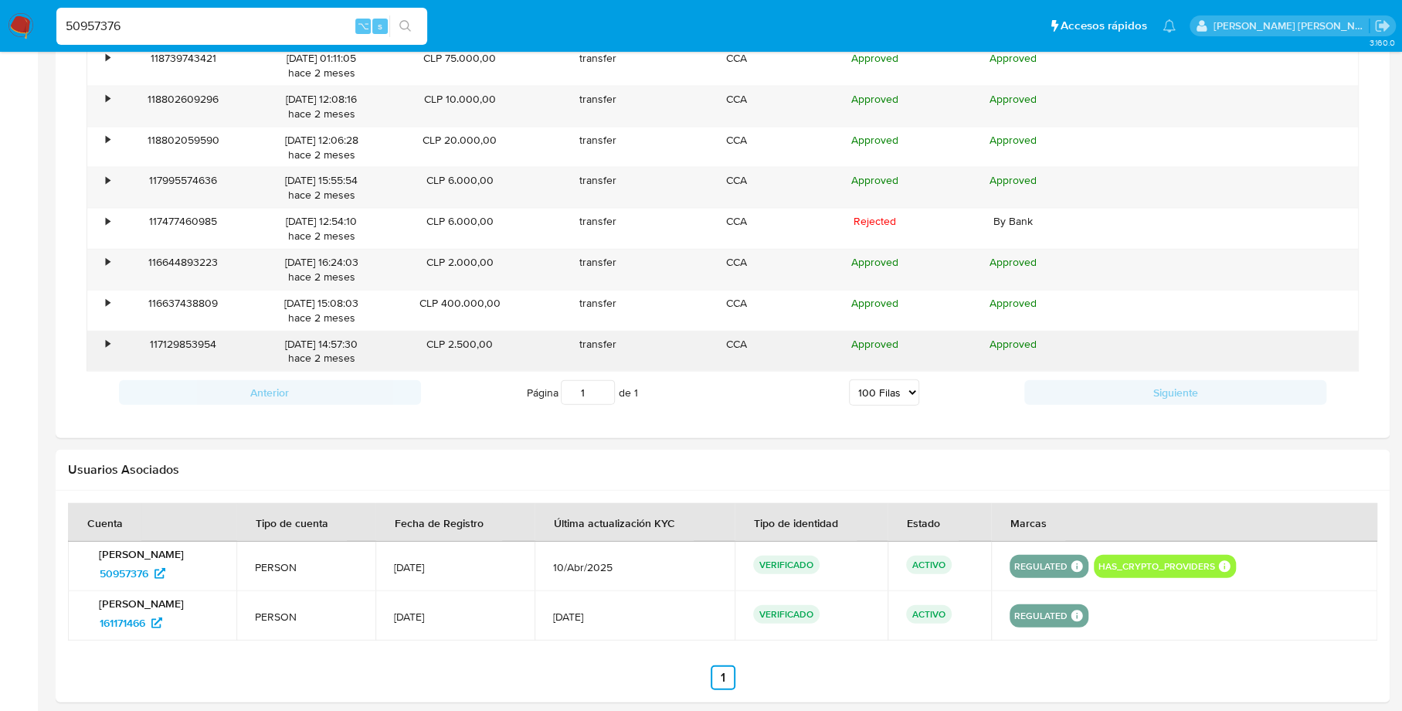
scroll to position [2308, 0]
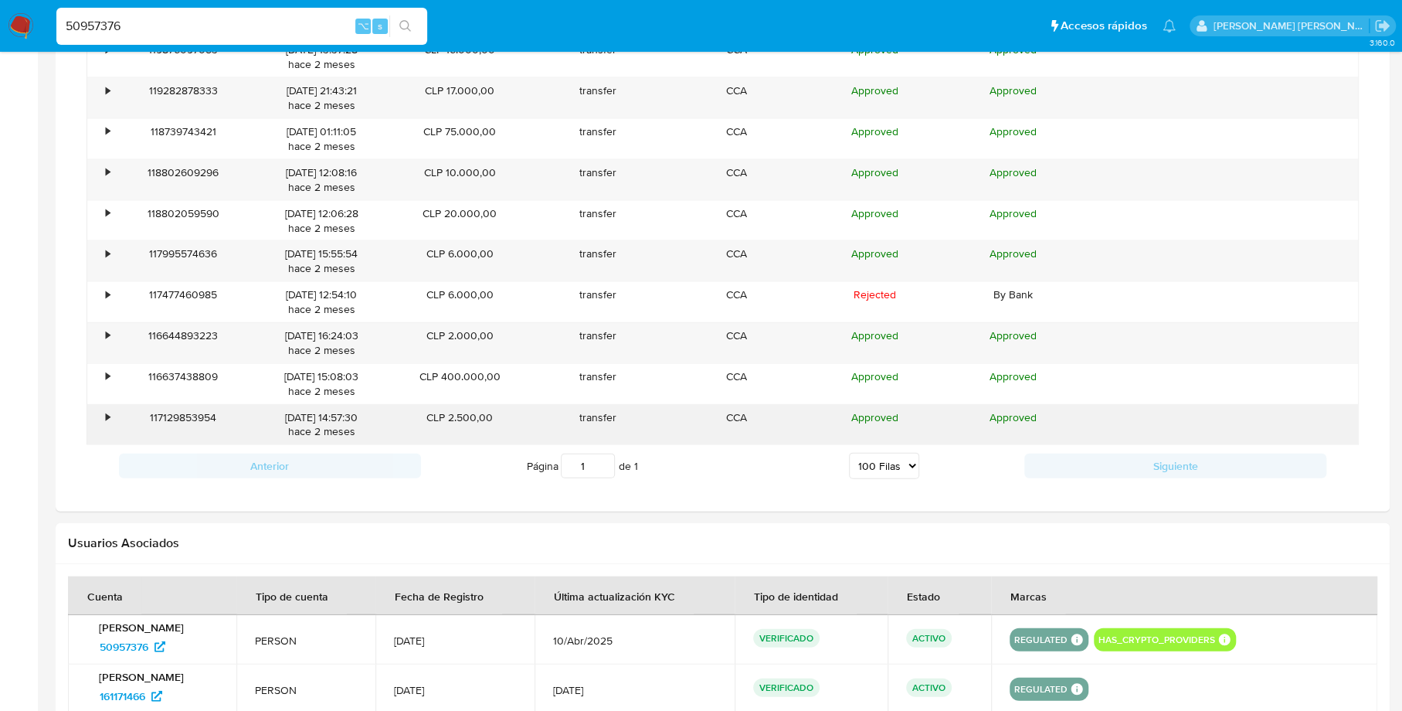
click at [107, 410] on div "•" at bounding box center [108, 417] width 4 height 15
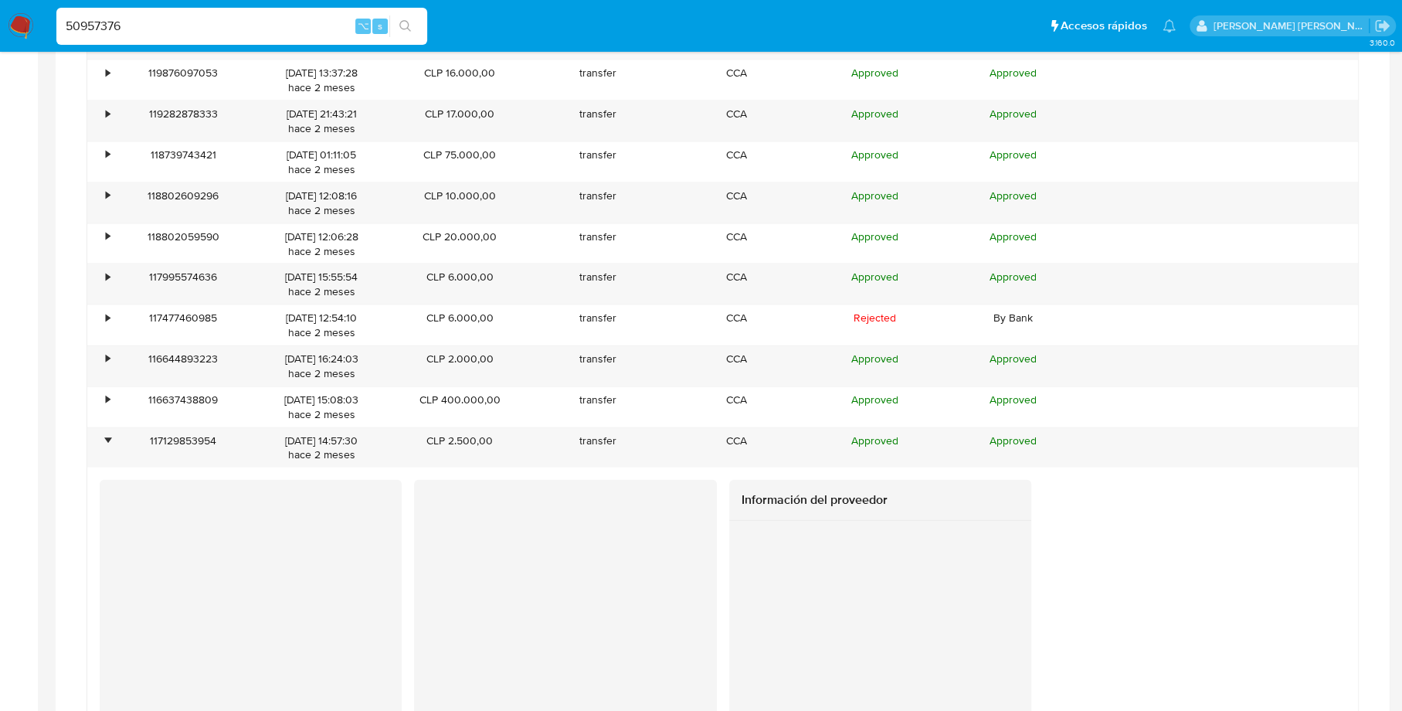
scroll to position [2284, 0]
drag, startPoint x: 176, startPoint y: 30, endPoint x: -3, endPoint y: 29, distance: 179.2
paste input "463598868"
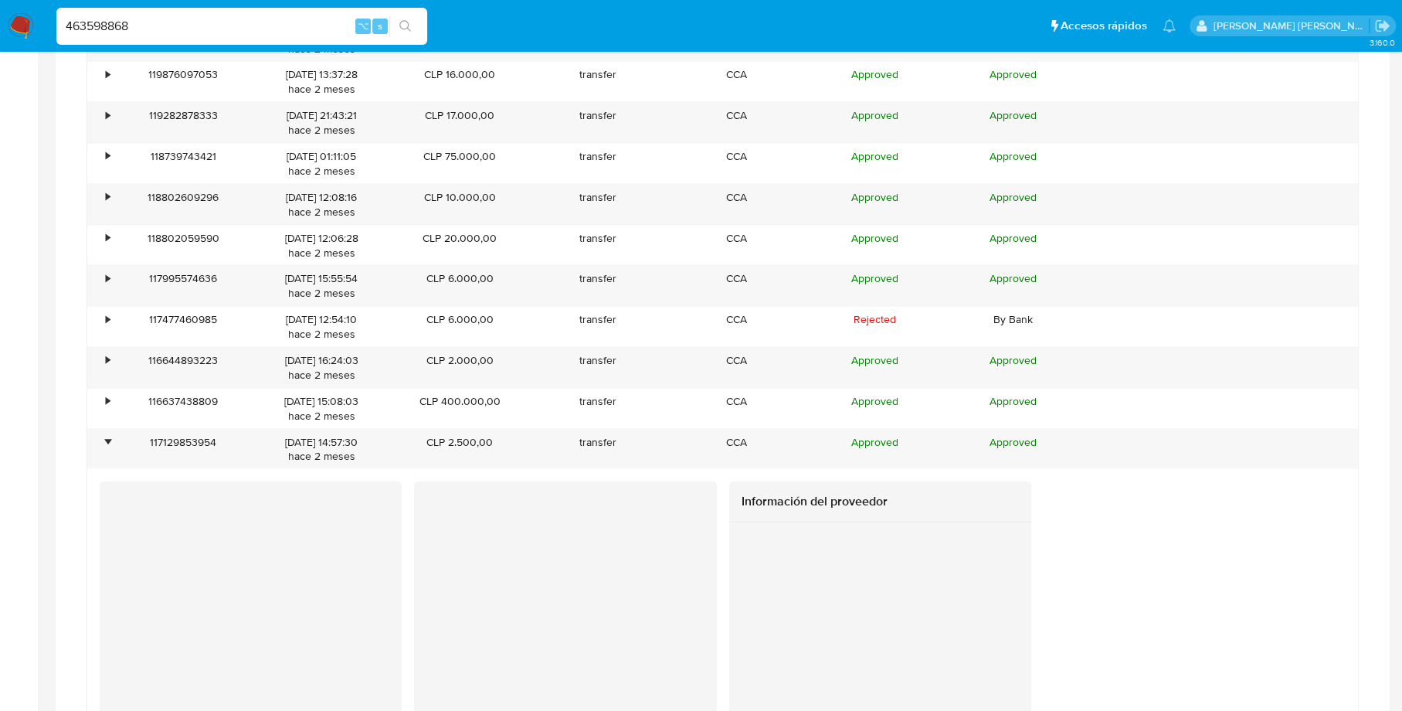
type input "463598868"
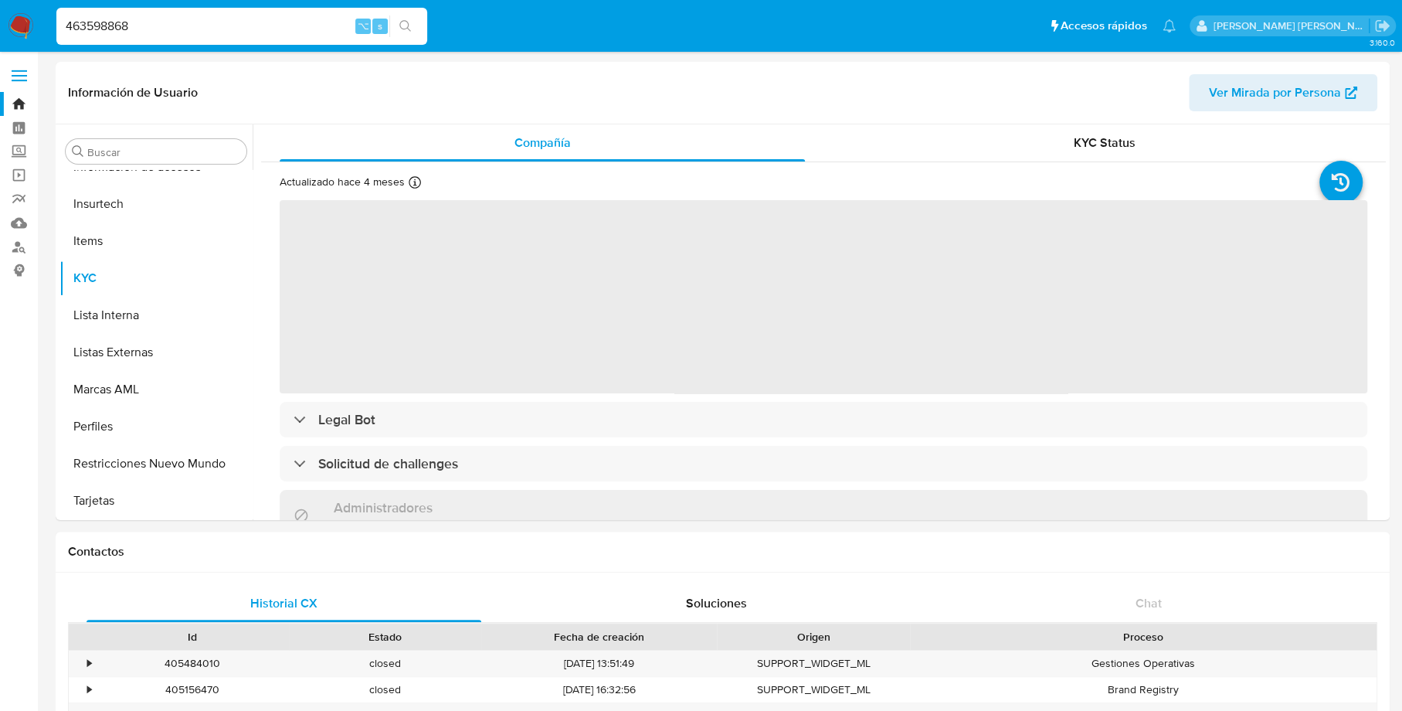
scroll to position [653, 0]
select select "10"
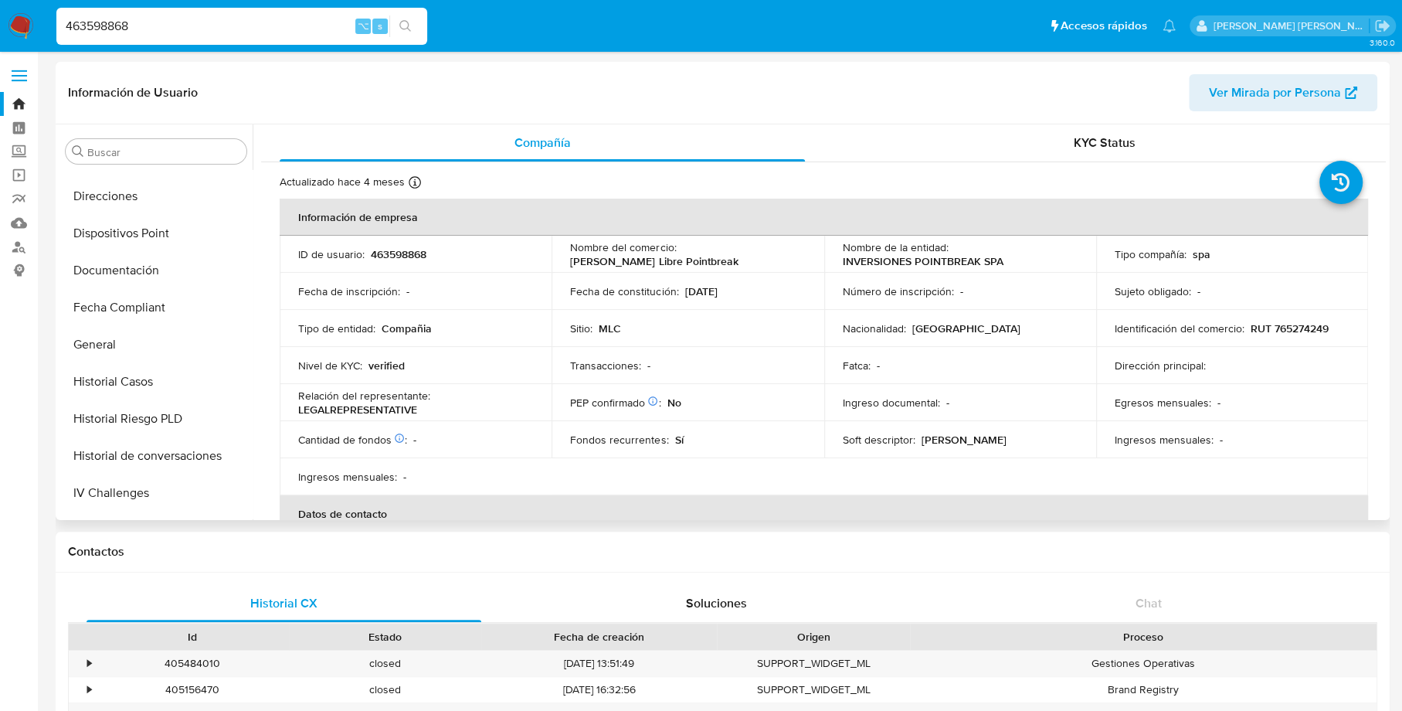
scroll to position [363, 0]
click at [151, 311] on button "Historial Casos" at bounding box center [149, 307] width 181 height 37
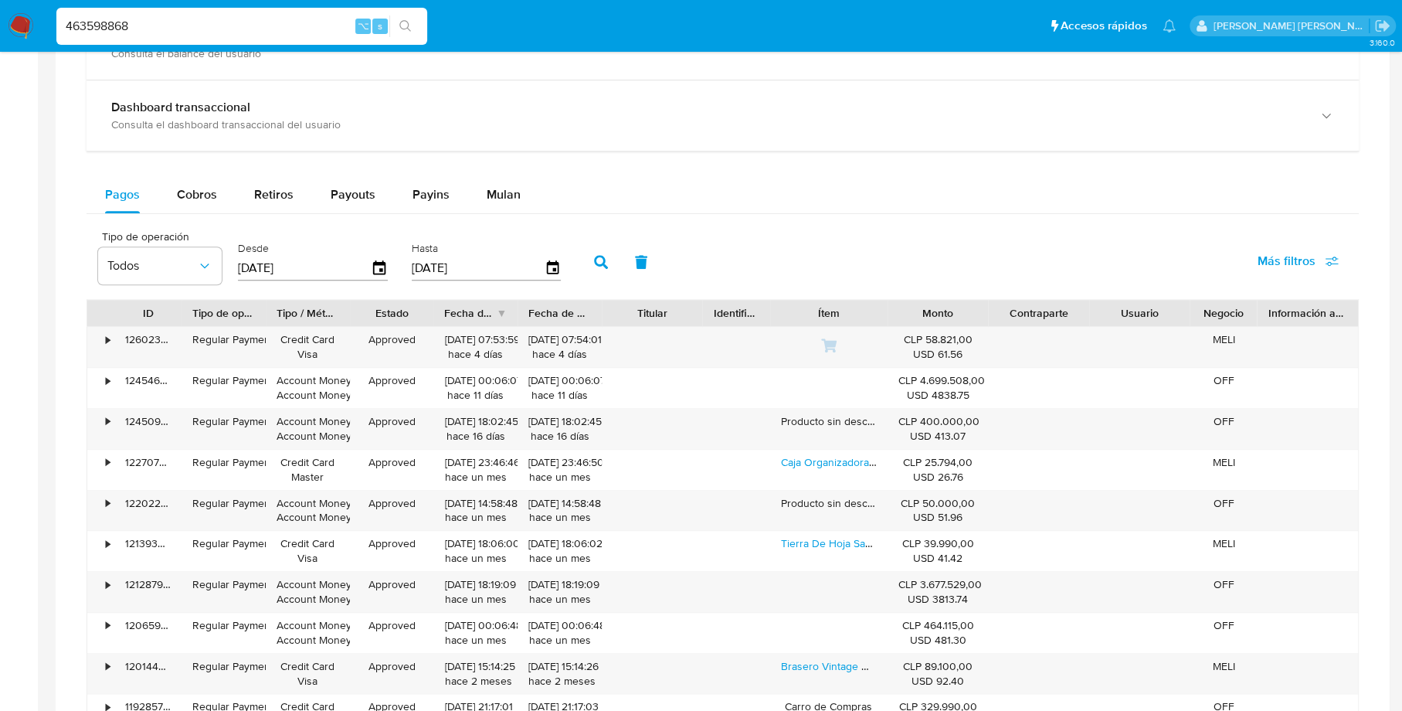
scroll to position [919, 0]
click at [349, 187] on span "Payouts" at bounding box center [353, 194] width 45 height 18
select select "10"
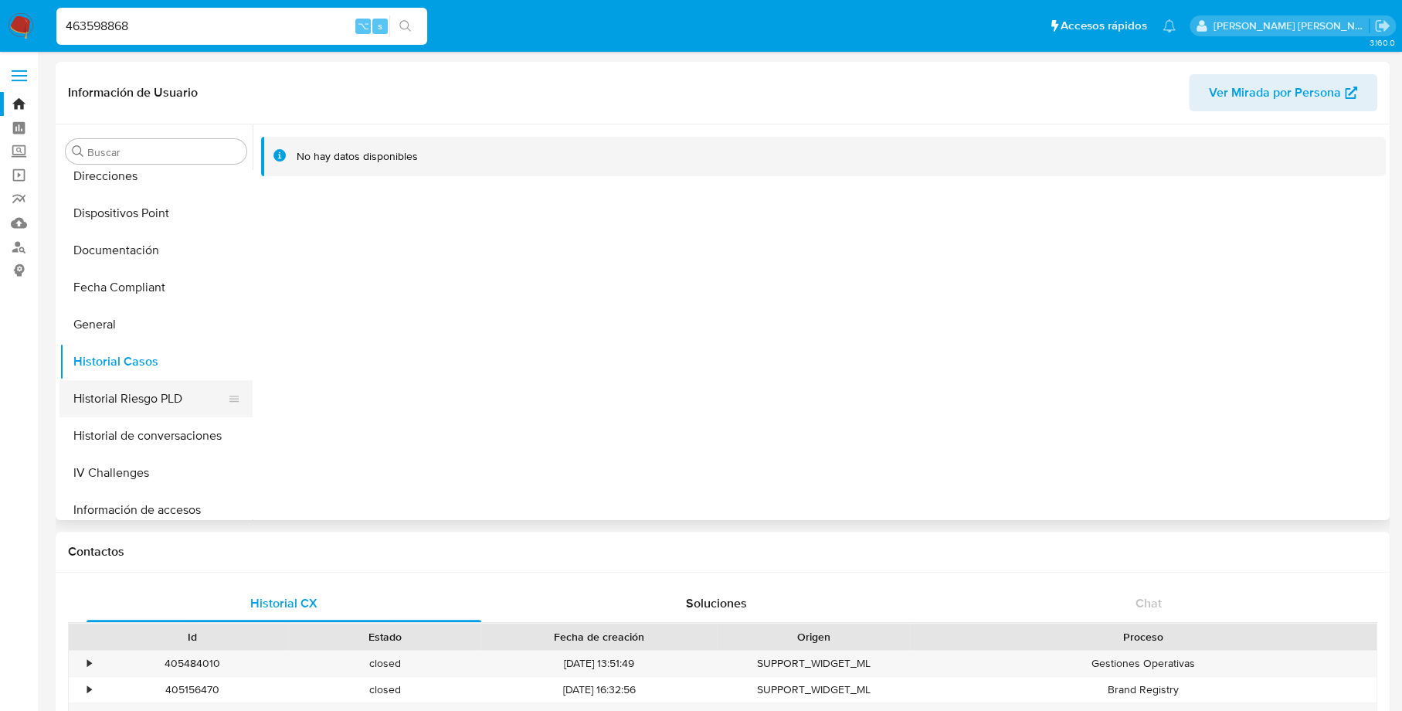
scroll to position [270, 0]
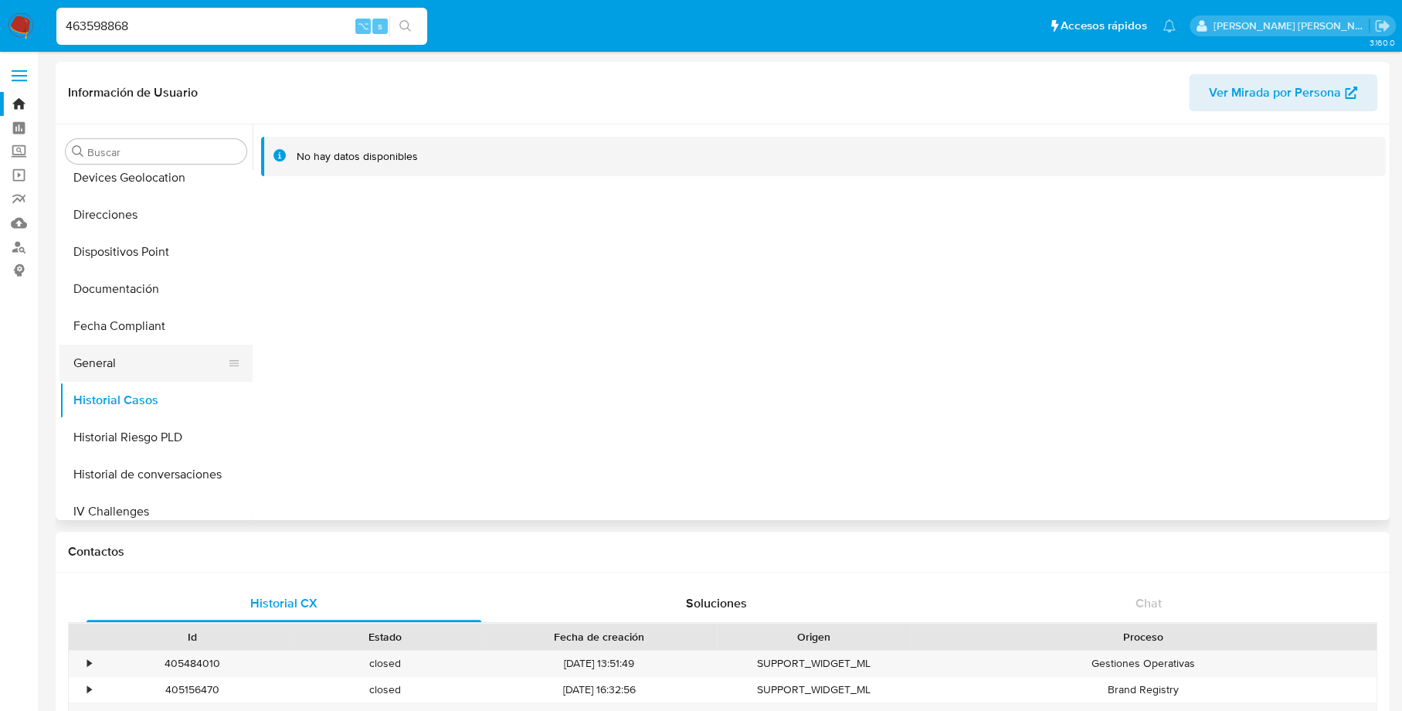
click at [121, 362] on button "General" at bounding box center [149, 363] width 181 height 37
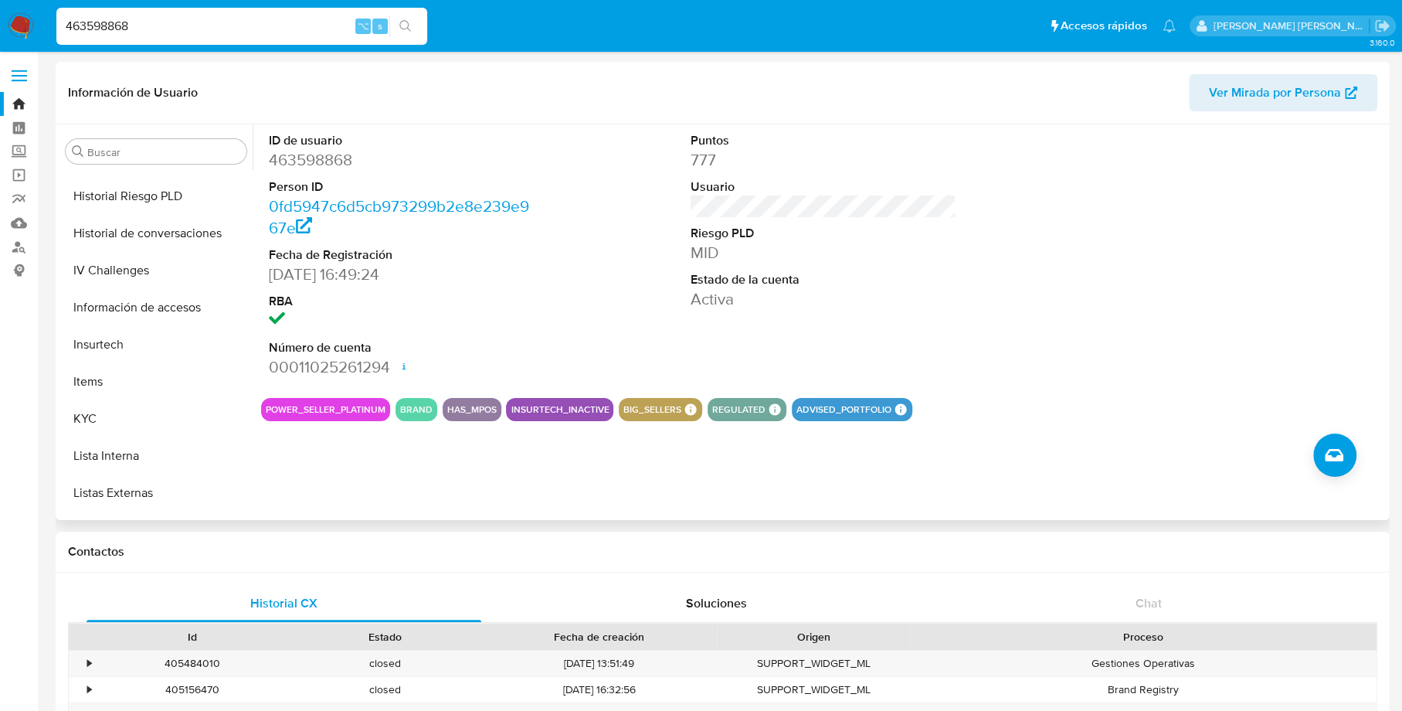
scroll to position [517, 0]
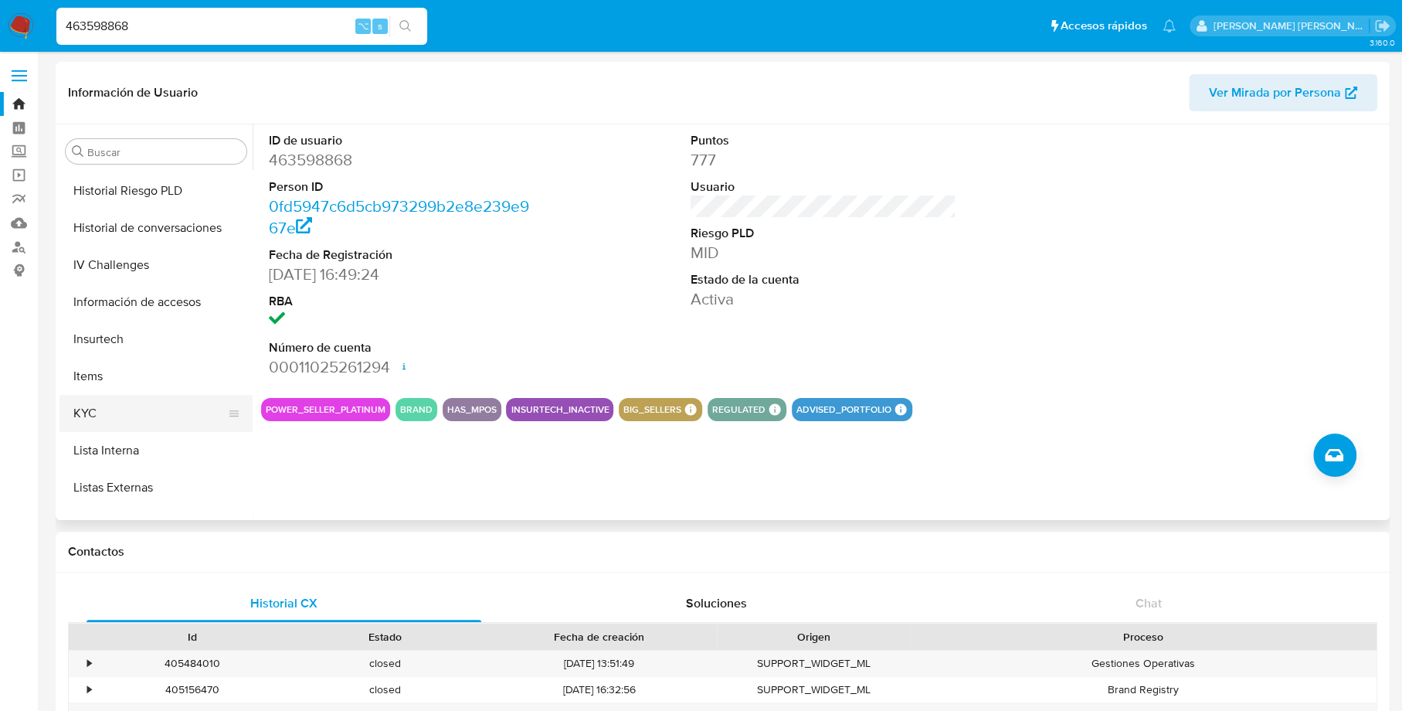
click at [100, 424] on button "KYC" at bounding box center [149, 413] width 181 height 37
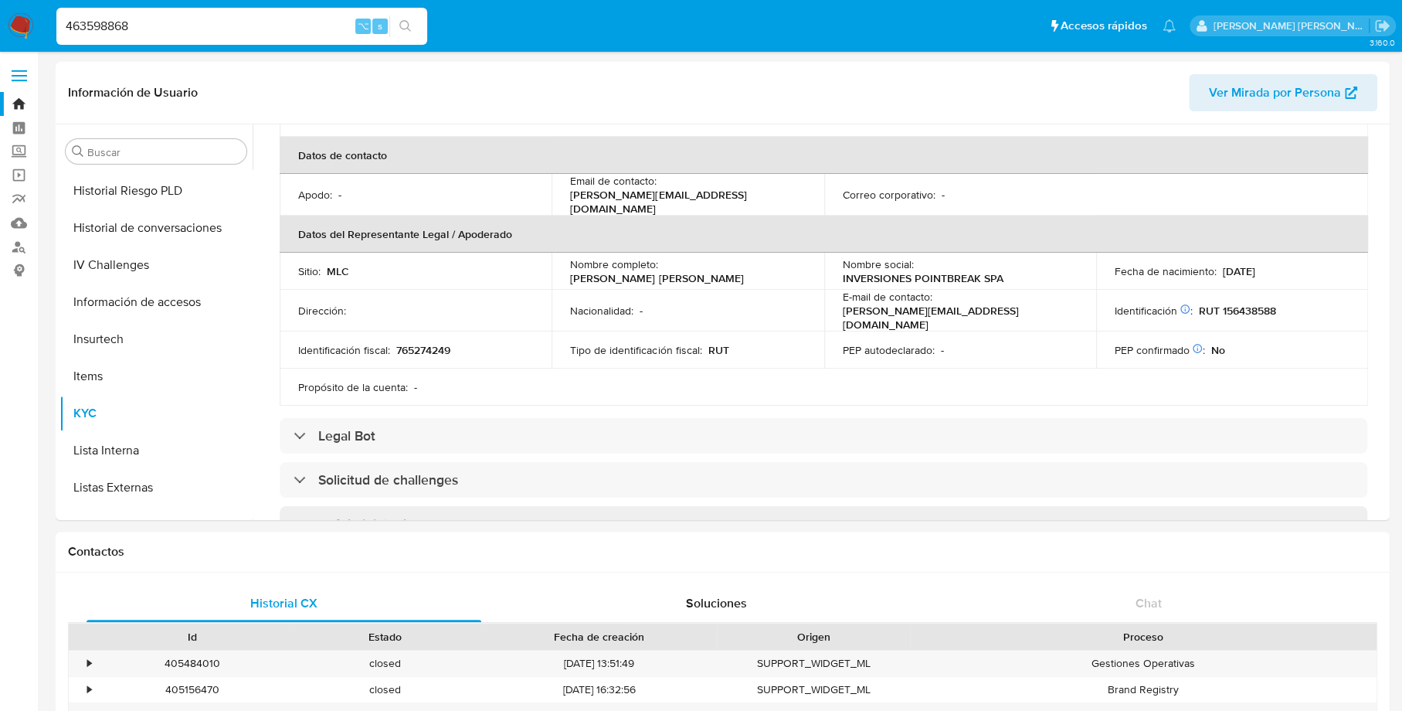
scroll to position [360, 0]
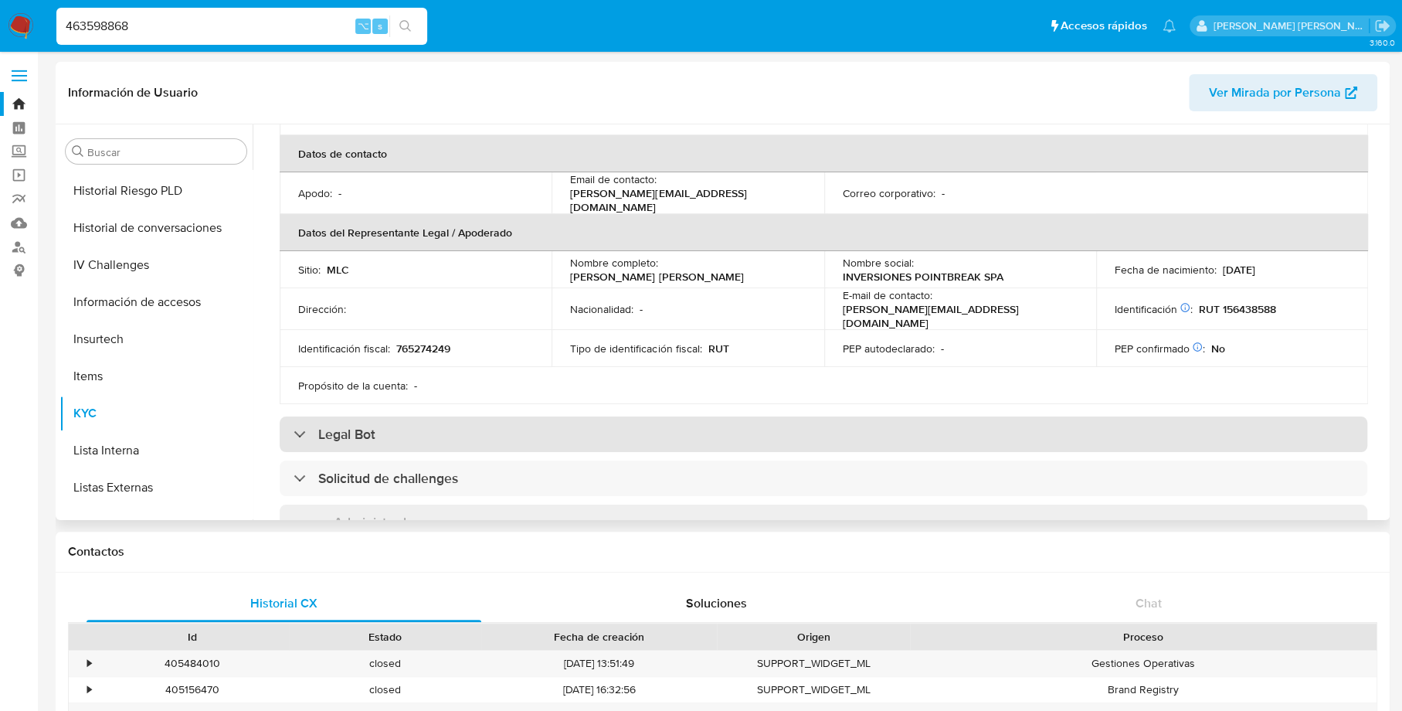
click at [295, 429] on div "Legal Bot" at bounding box center [335, 434] width 82 height 17
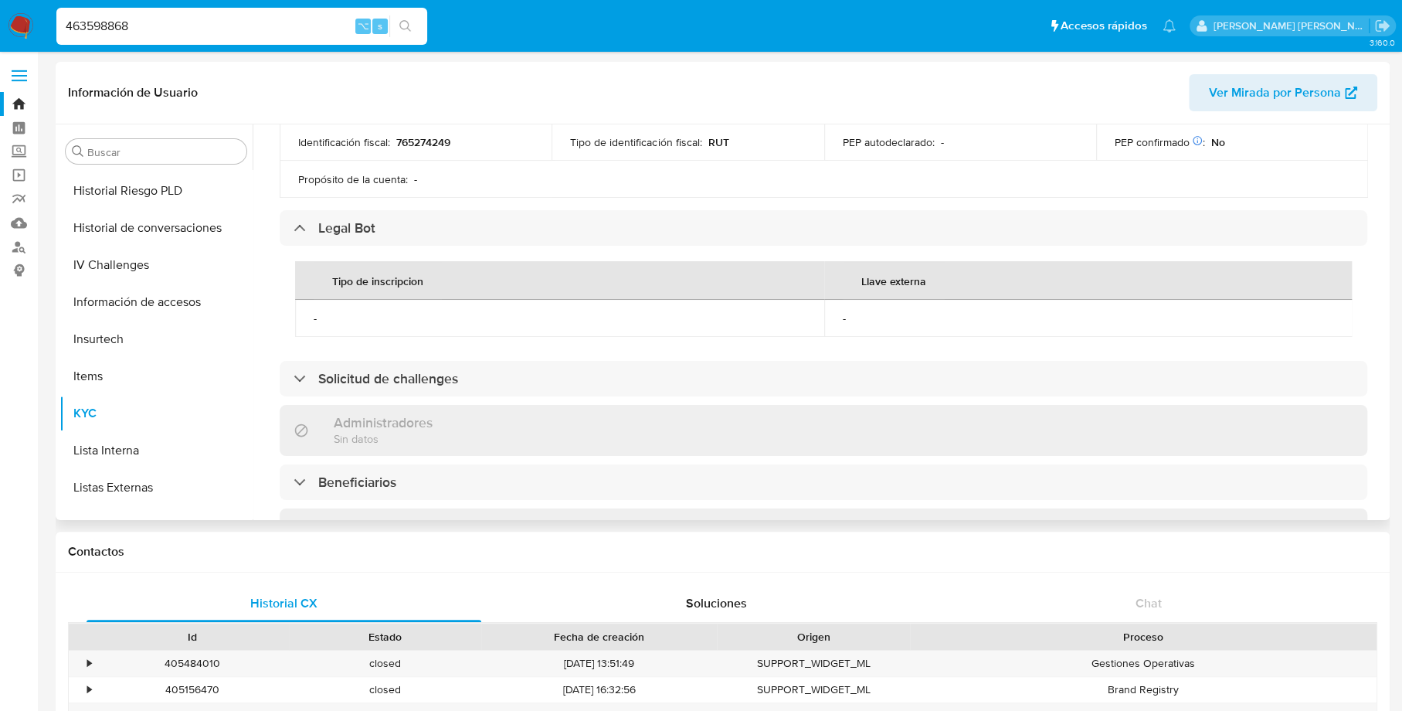
scroll to position [569, 0]
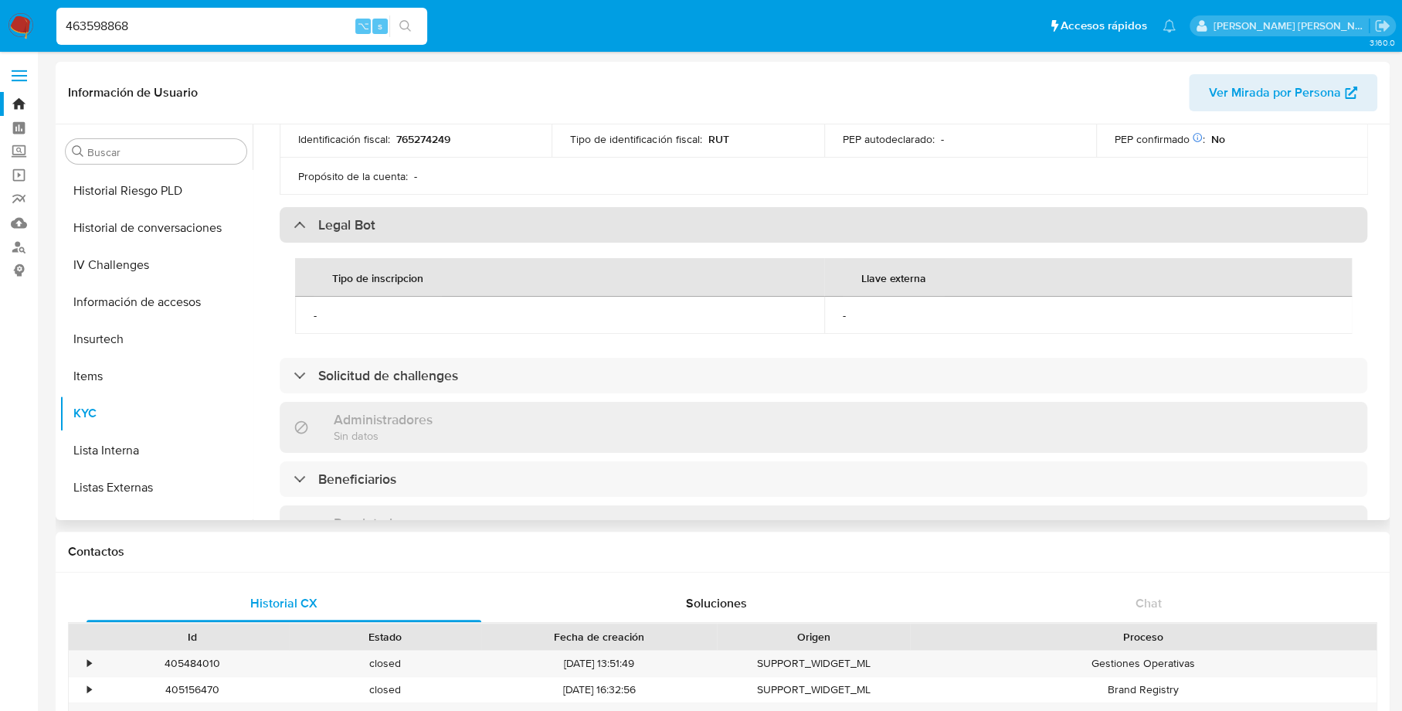
click at [301, 216] on div "Legal Bot" at bounding box center [335, 224] width 82 height 17
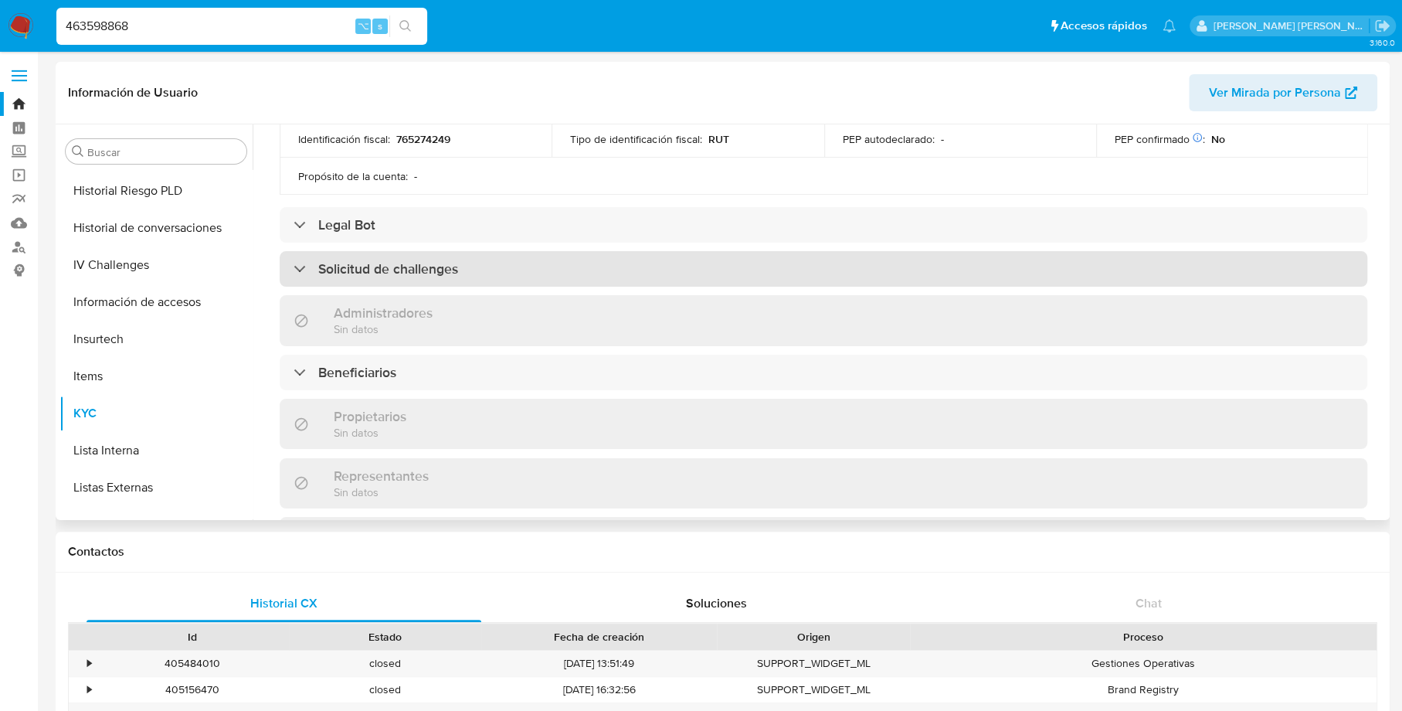
click at [294, 268] on div at bounding box center [294, 268] width 0 height 0
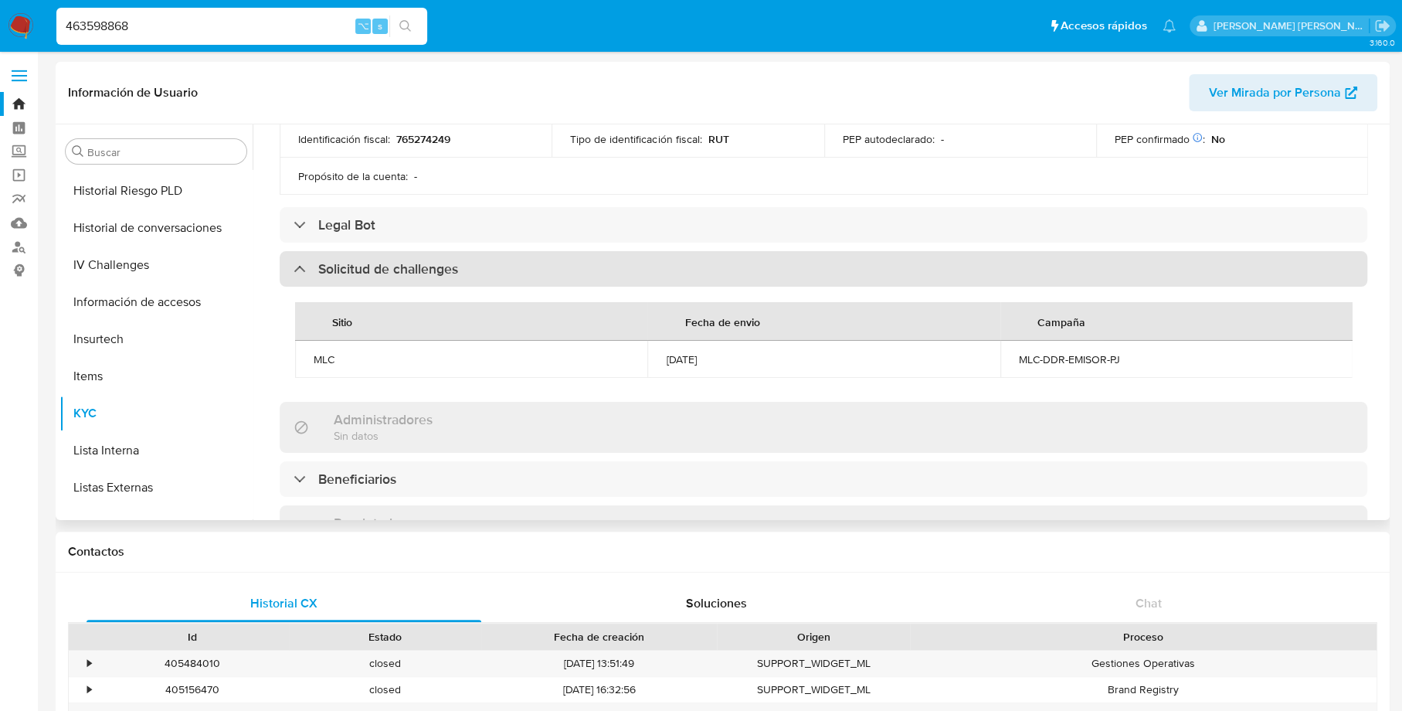
click at [297, 260] on div "Solicitud de challenges" at bounding box center [376, 268] width 165 height 17
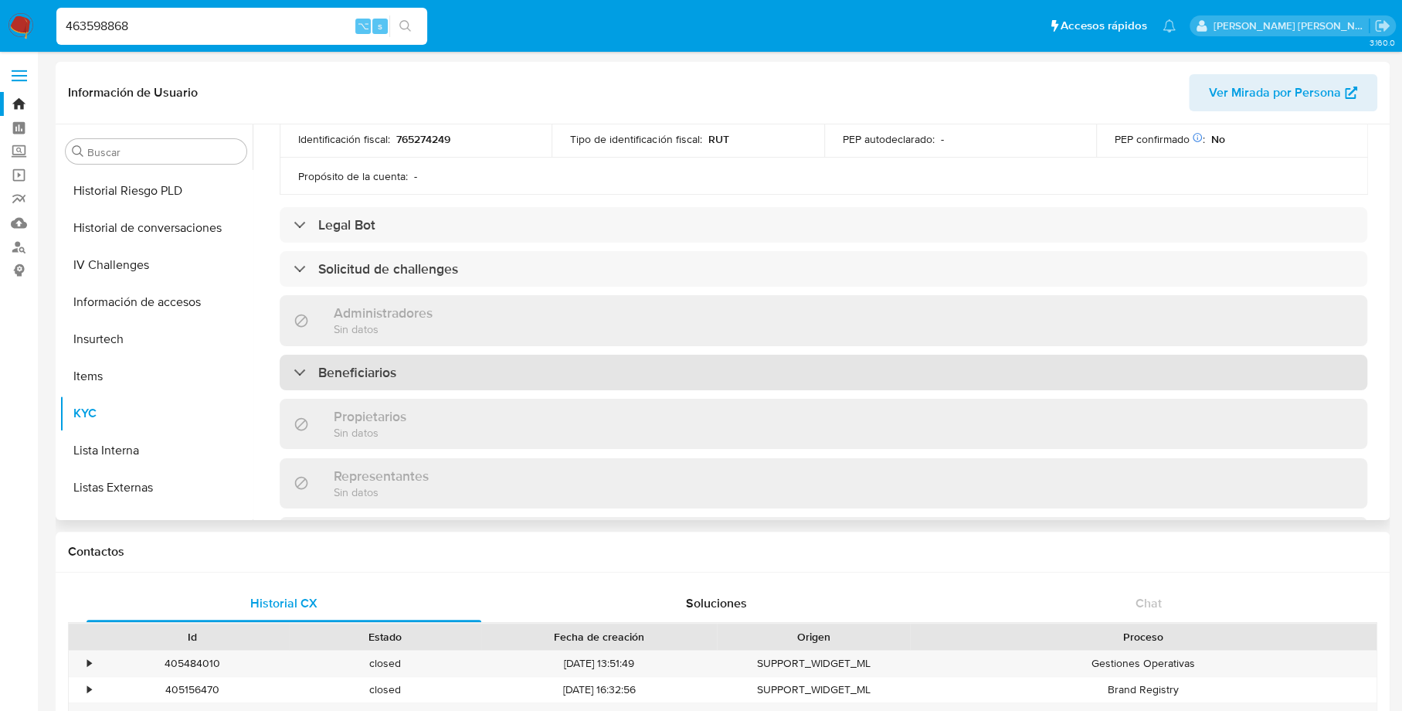
click at [298, 364] on div "Beneficiarios" at bounding box center [345, 372] width 103 height 17
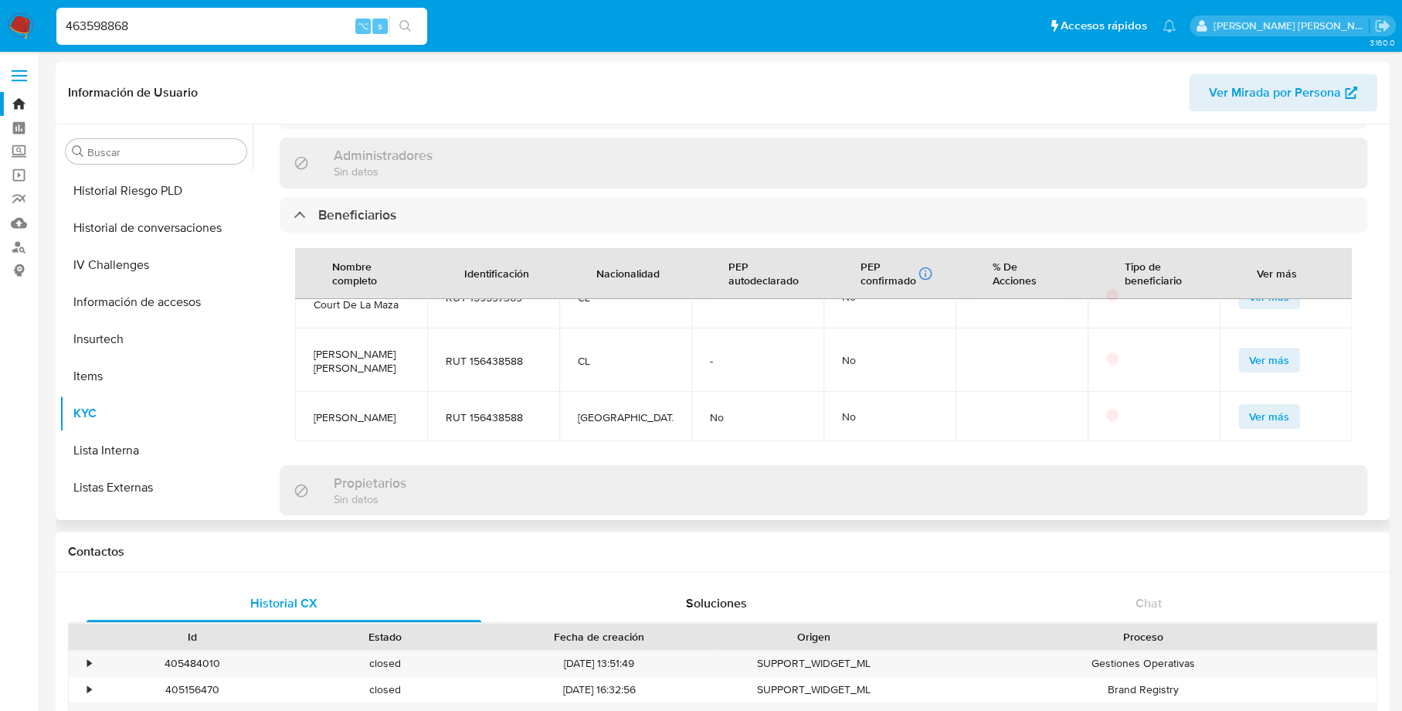
scroll to position [0, 0]
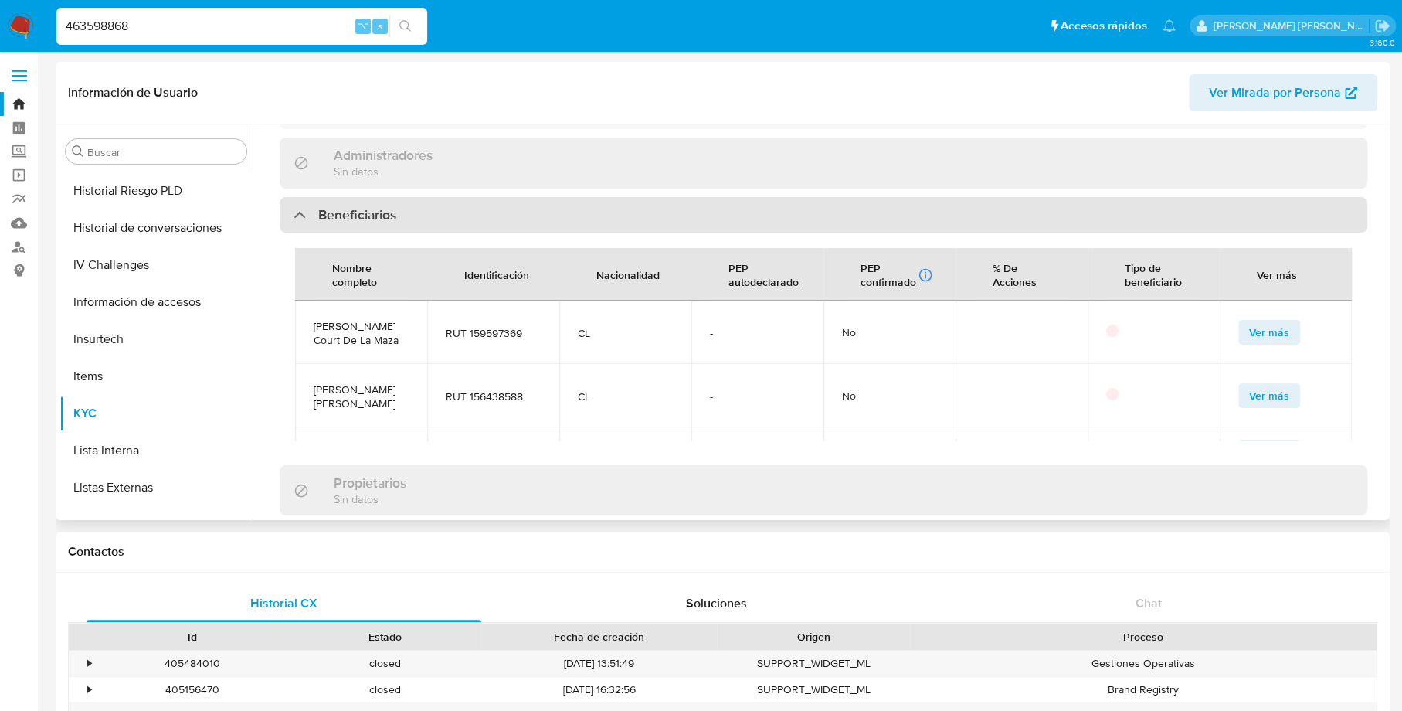
click at [302, 206] on div "Beneficiarios" at bounding box center [345, 214] width 103 height 17
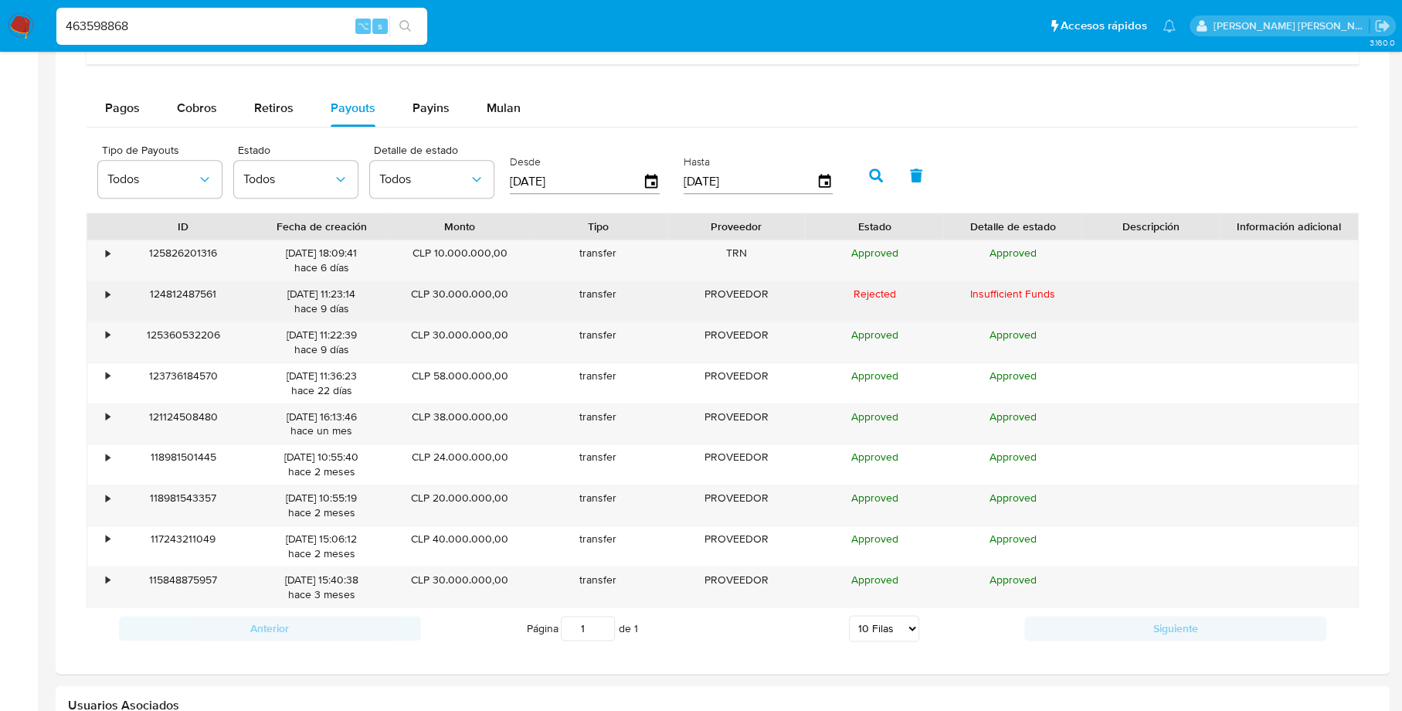
scroll to position [1000, 0]
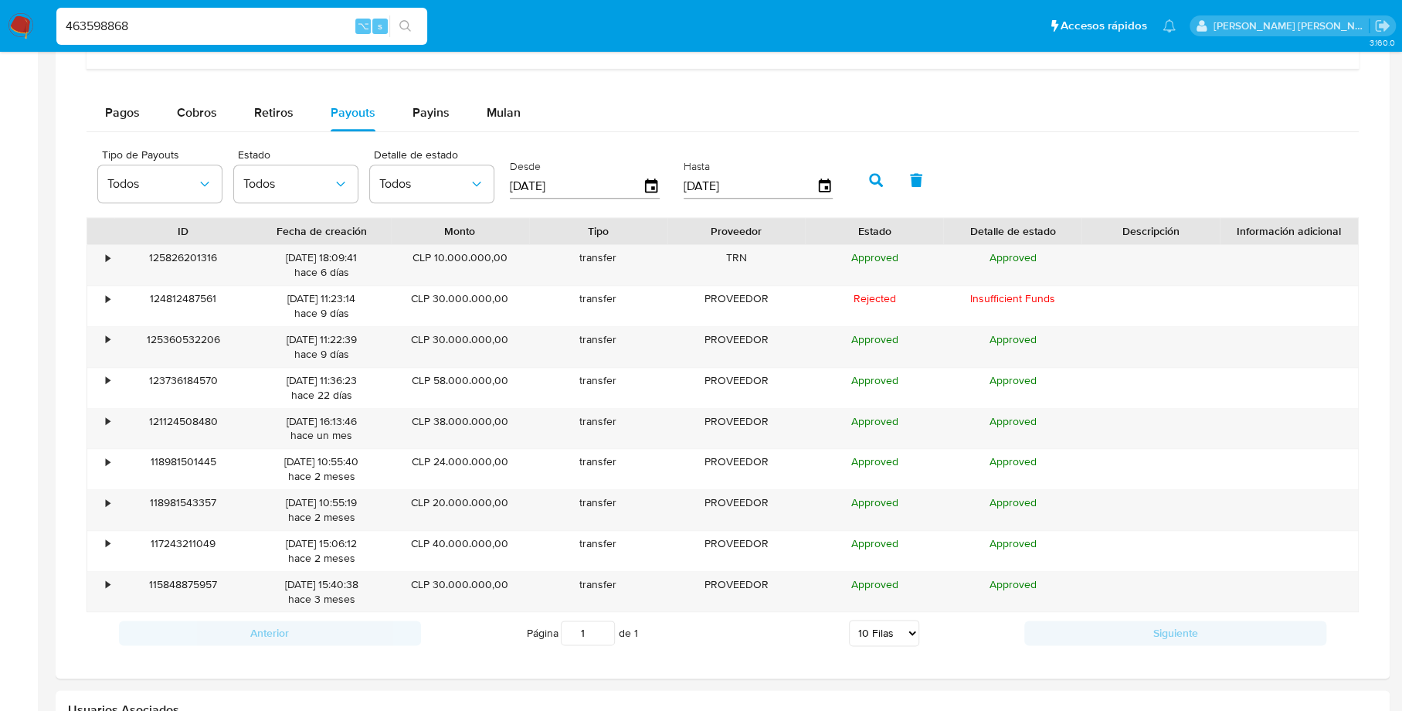
click at [210, 28] on input "463598868" at bounding box center [241, 26] width 371 height 20
type input "4"
paste input "648189300"
type input "648189300"
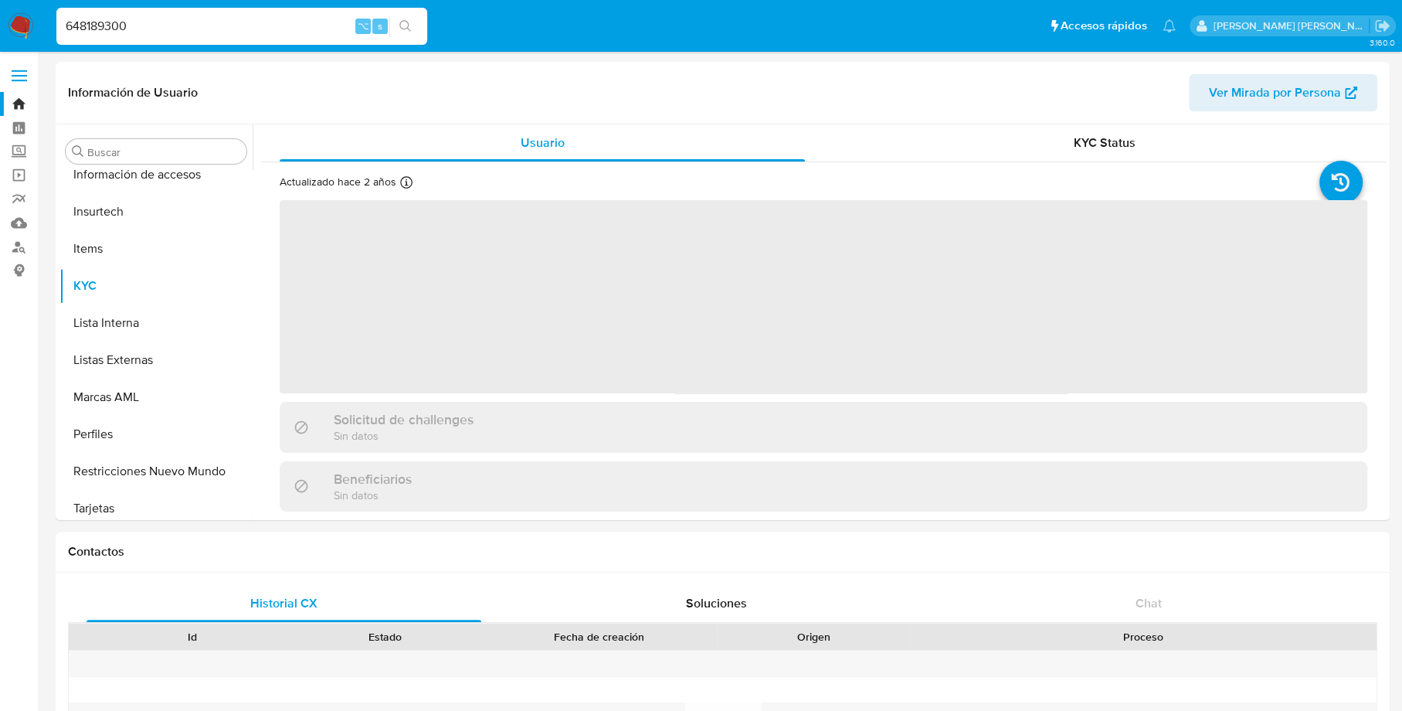
scroll to position [653, 0]
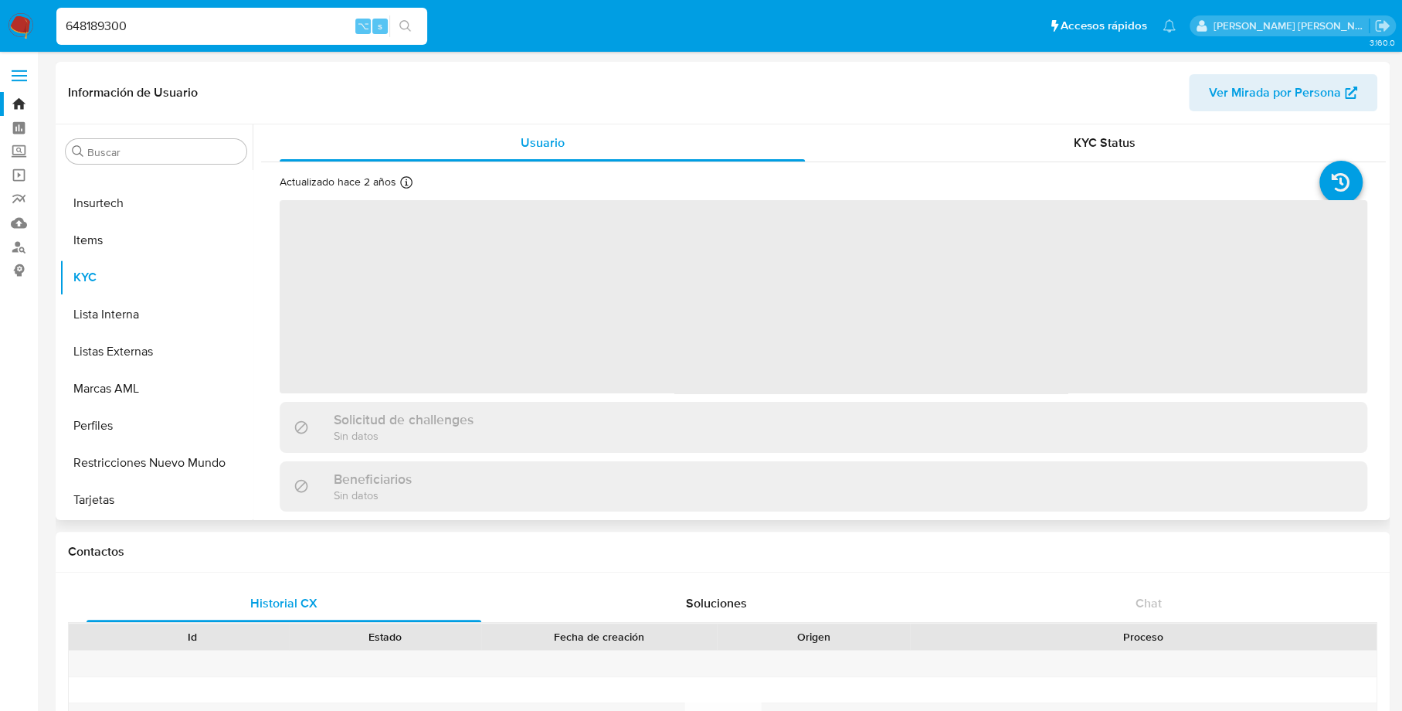
select select "10"
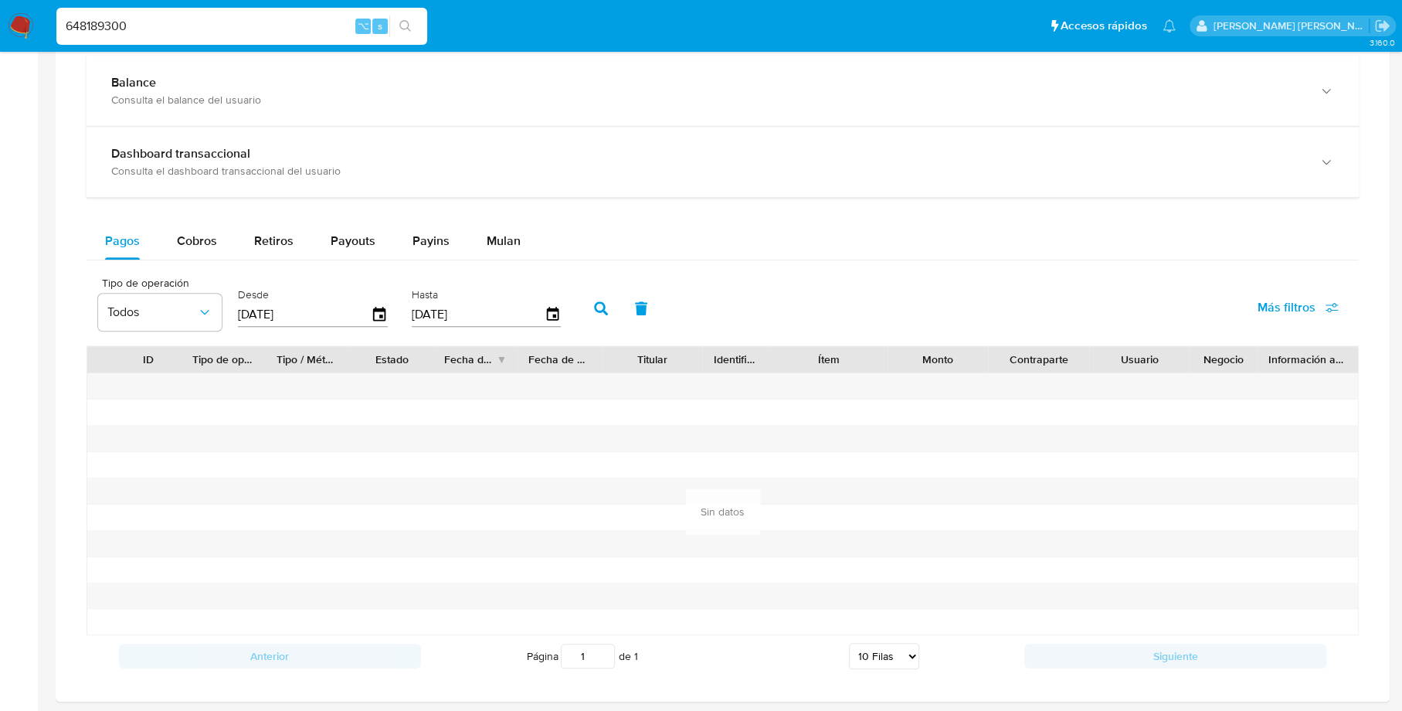
scroll to position [878, 0]
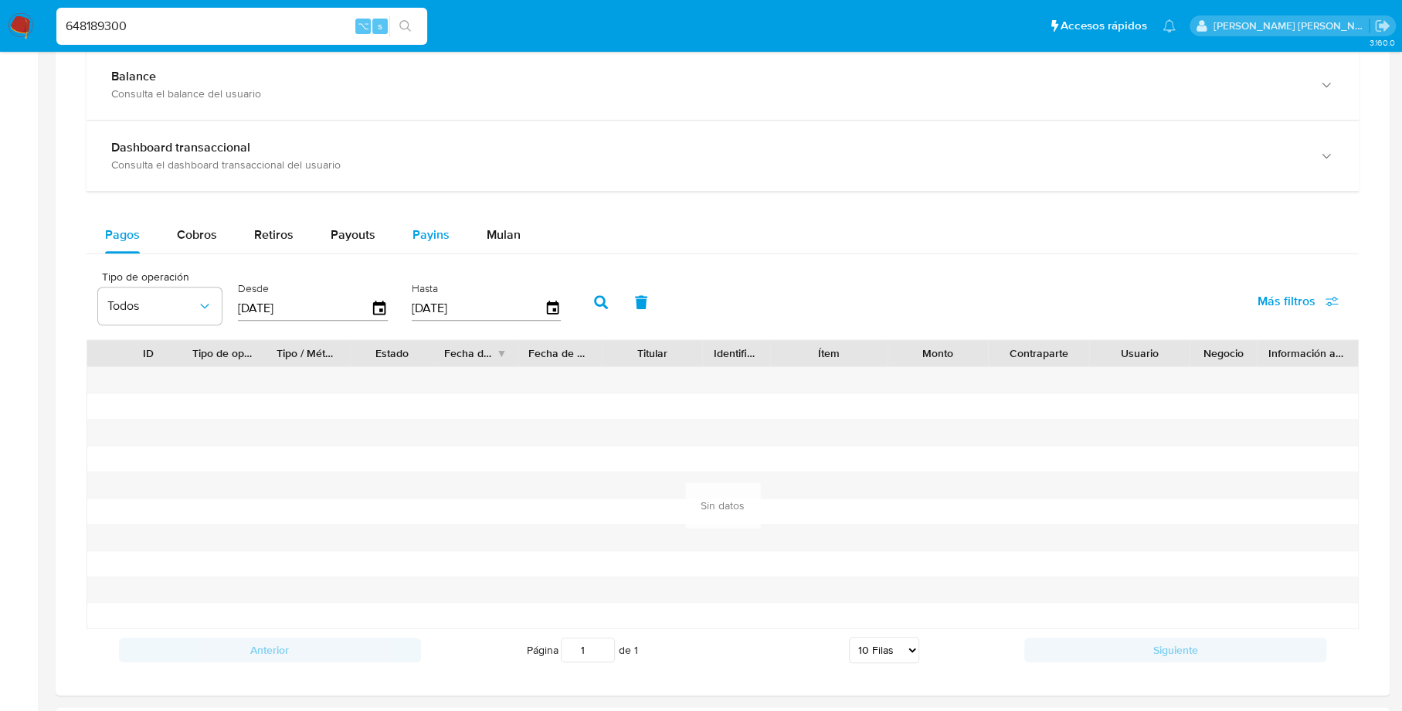
click at [427, 222] on div "Payins" at bounding box center [431, 234] width 37 height 37
select select "10"
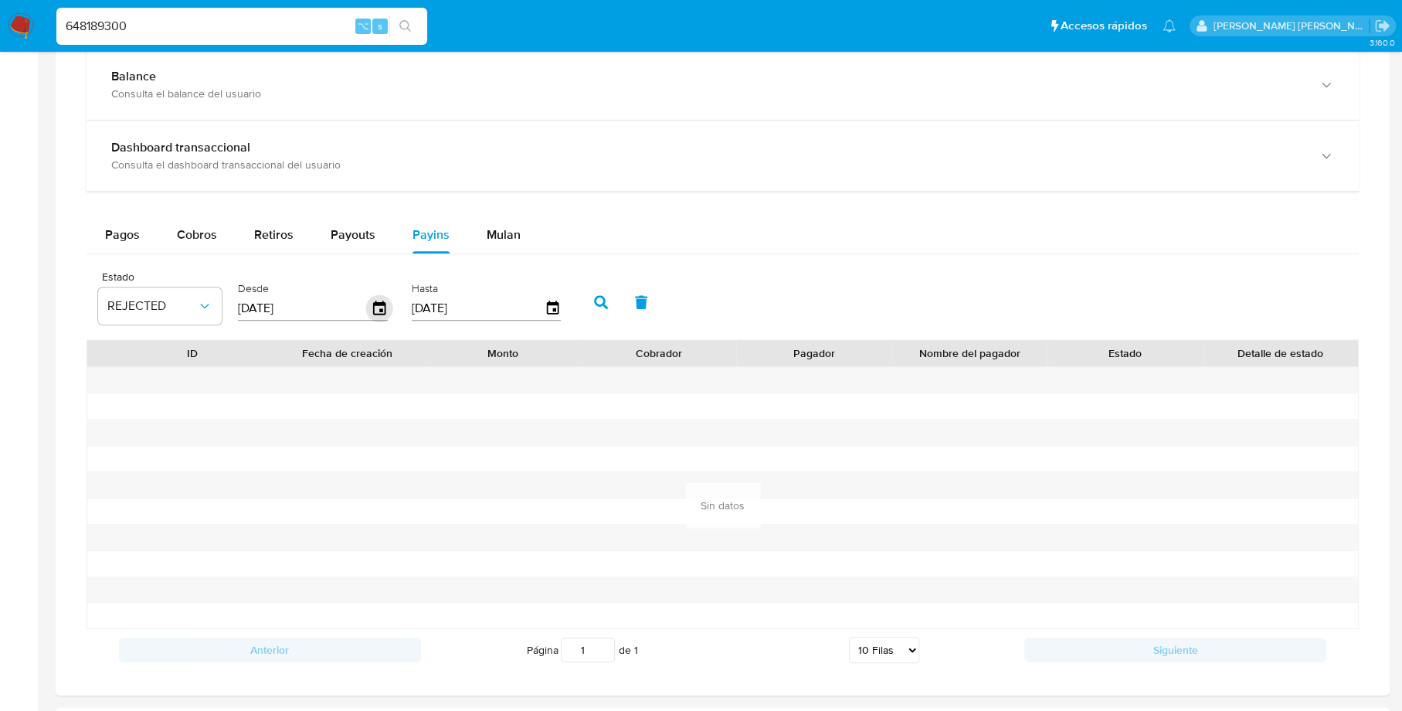
click at [385, 310] on icon "button" at bounding box center [379, 308] width 27 height 27
